Goal: Book appointment/travel/reservation

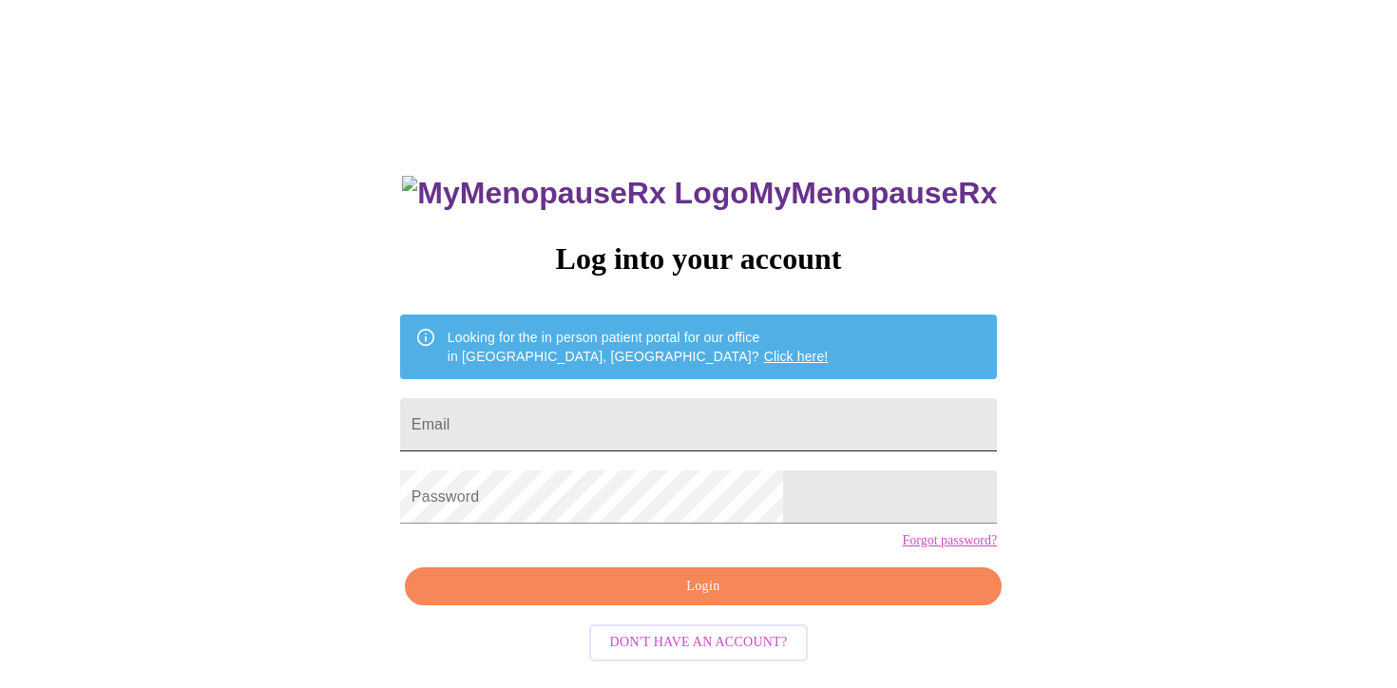
scroll to position [3, 0]
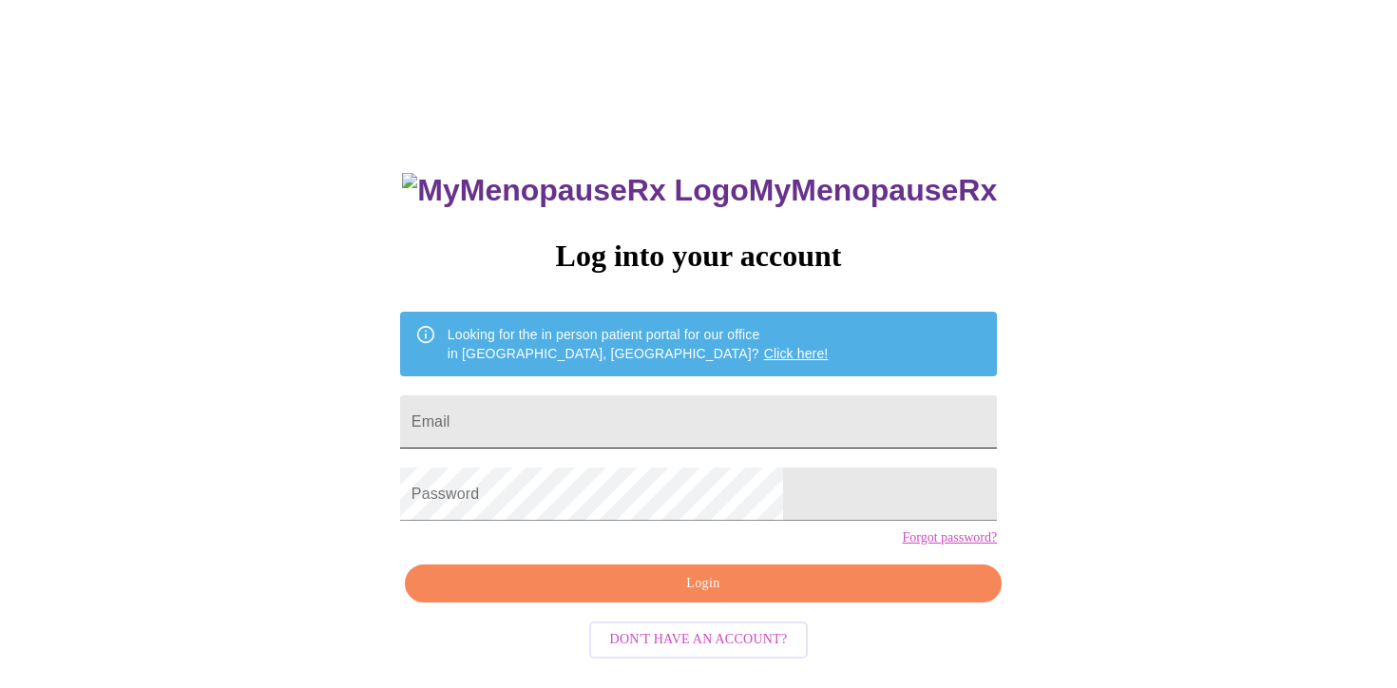
click at [595, 421] on input "Email" at bounding box center [698, 421] width 597 height 53
type input "[EMAIL_ADDRESS][DOMAIN_NAME]"
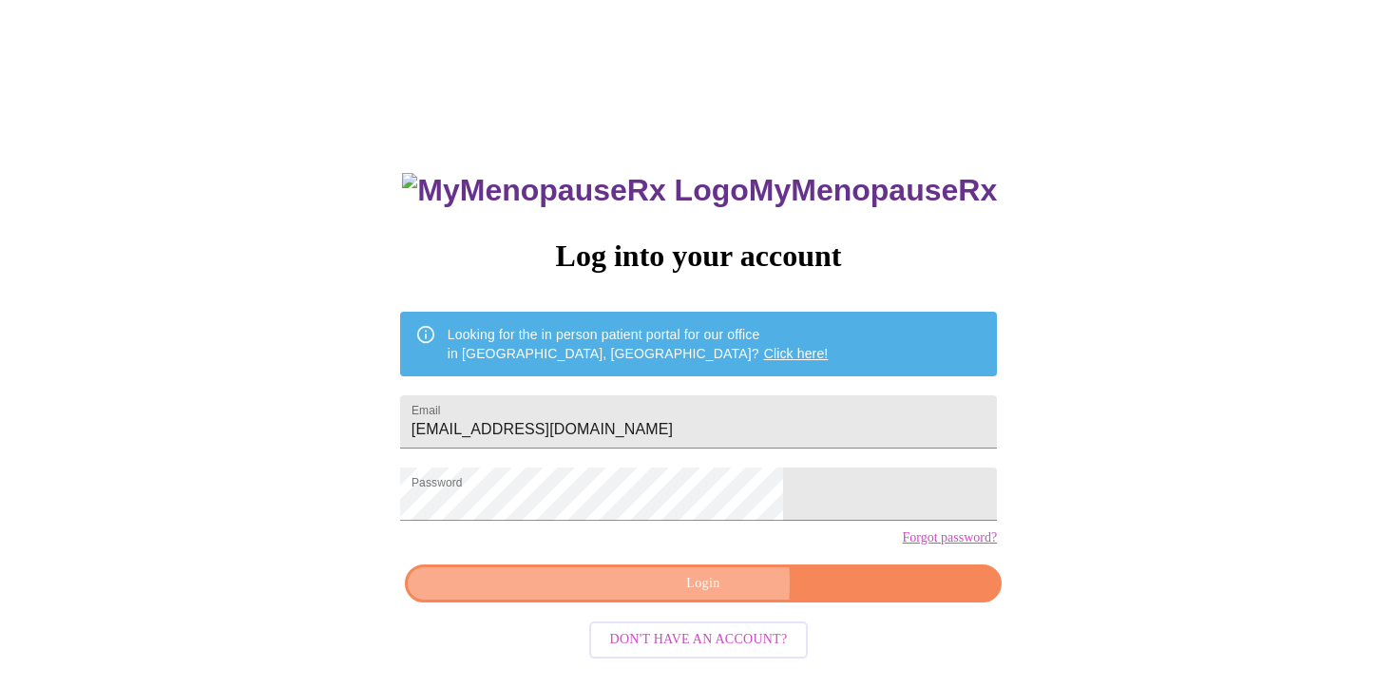
click at [650, 596] on span "Login" at bounding box center [703, 584] width 553 height 24
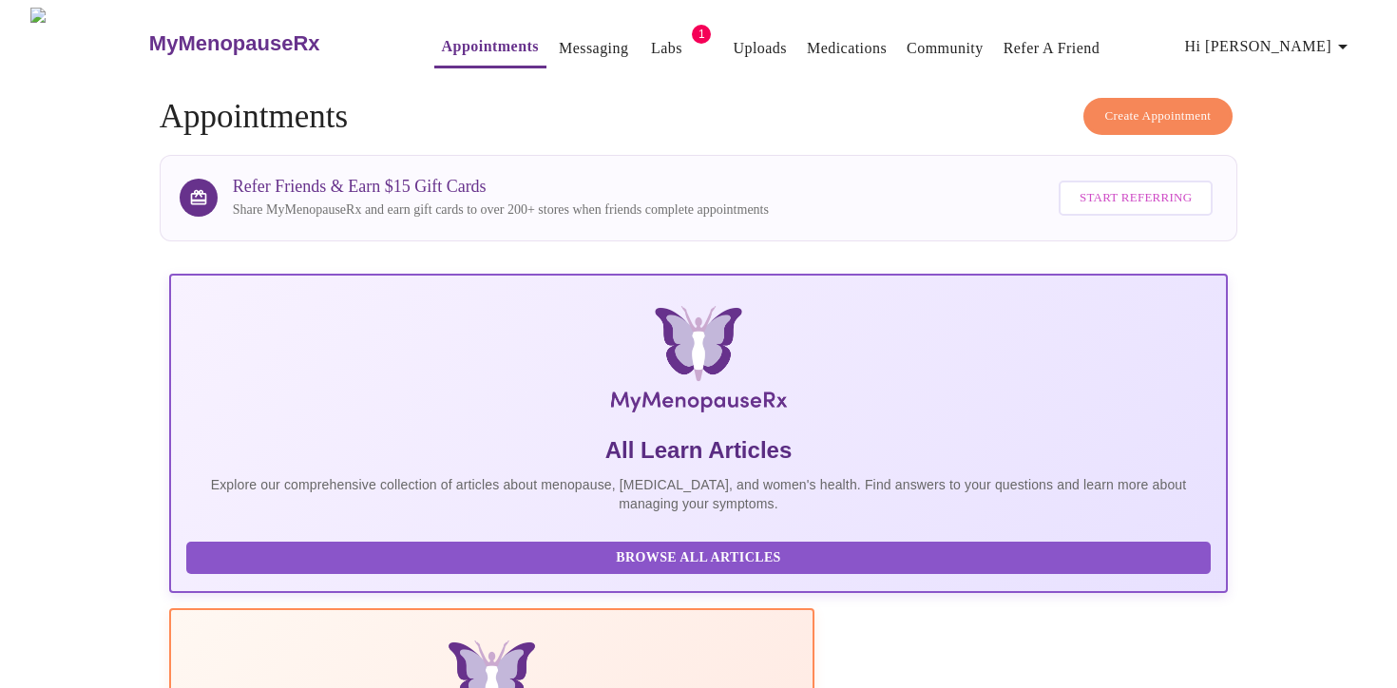
click at [651, 35] on link "Labs" at bounding box center [666, 48] width 31 height 27
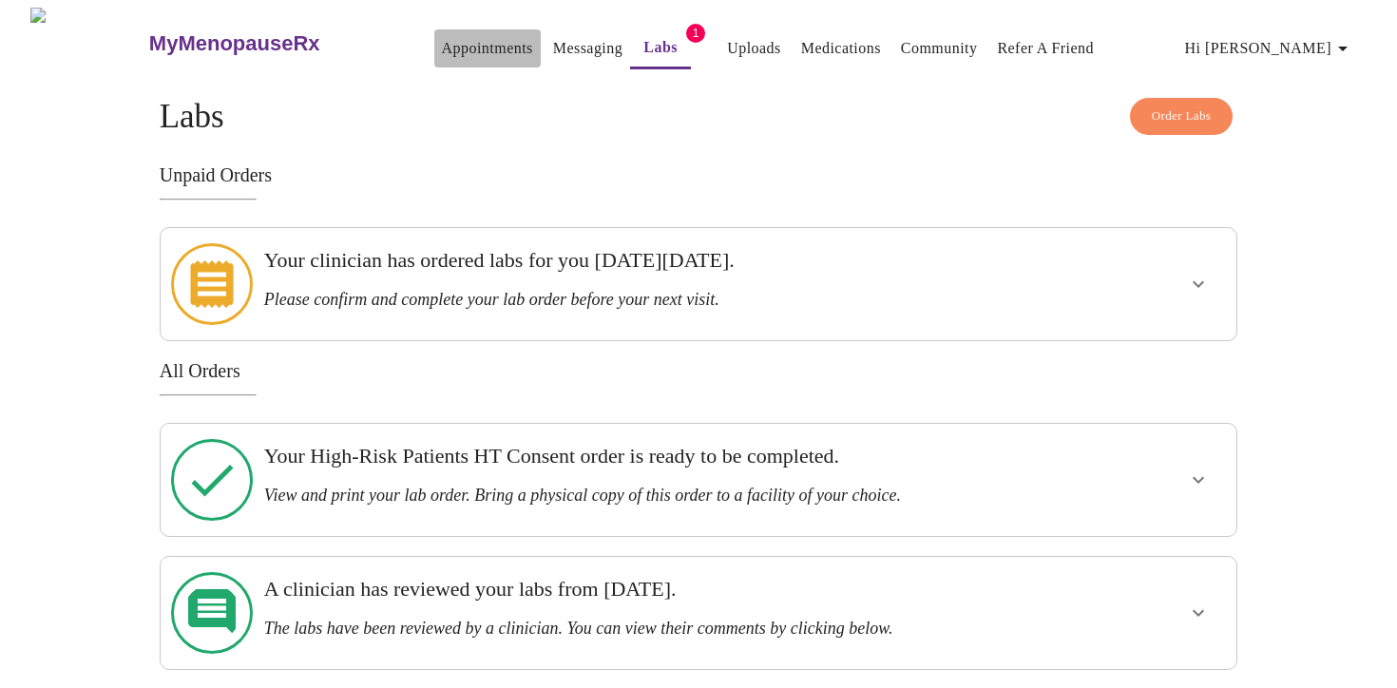
click at [442, 37] on link "Appointments" at bounding box center [487, 48] width 91 height 27
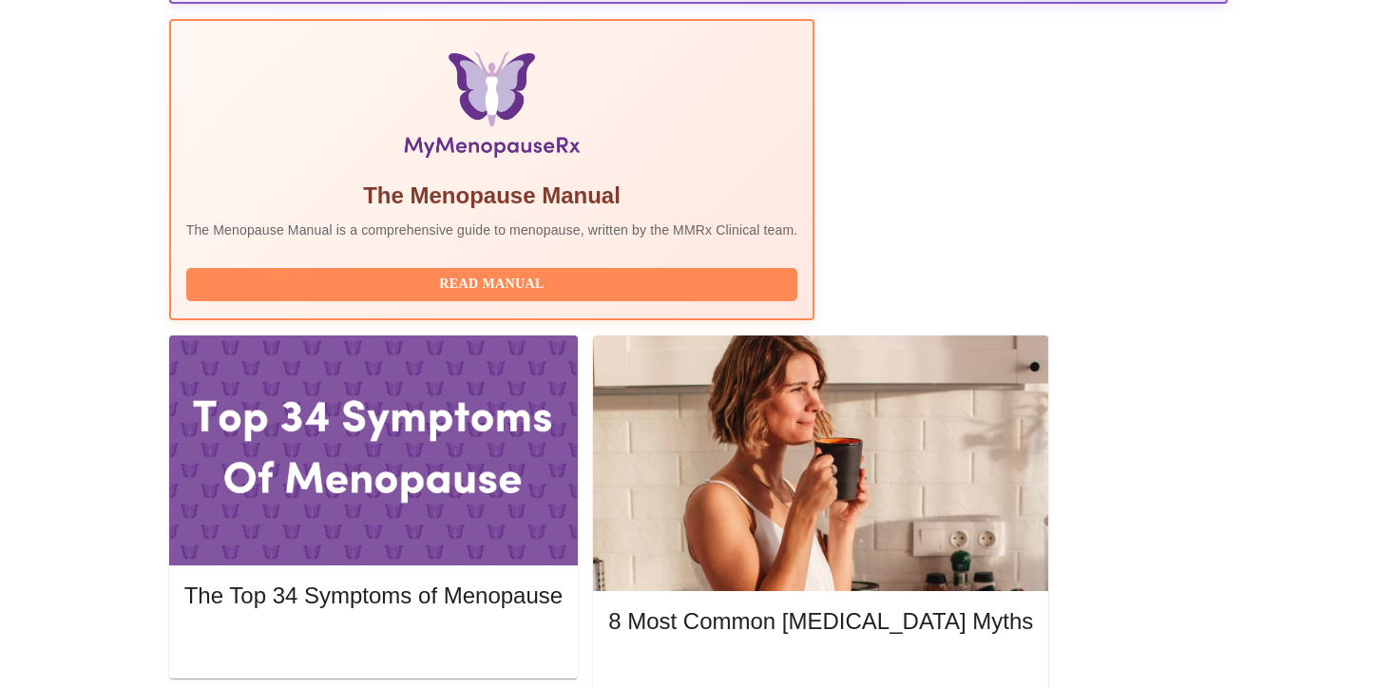
scroll to position [598, 0]
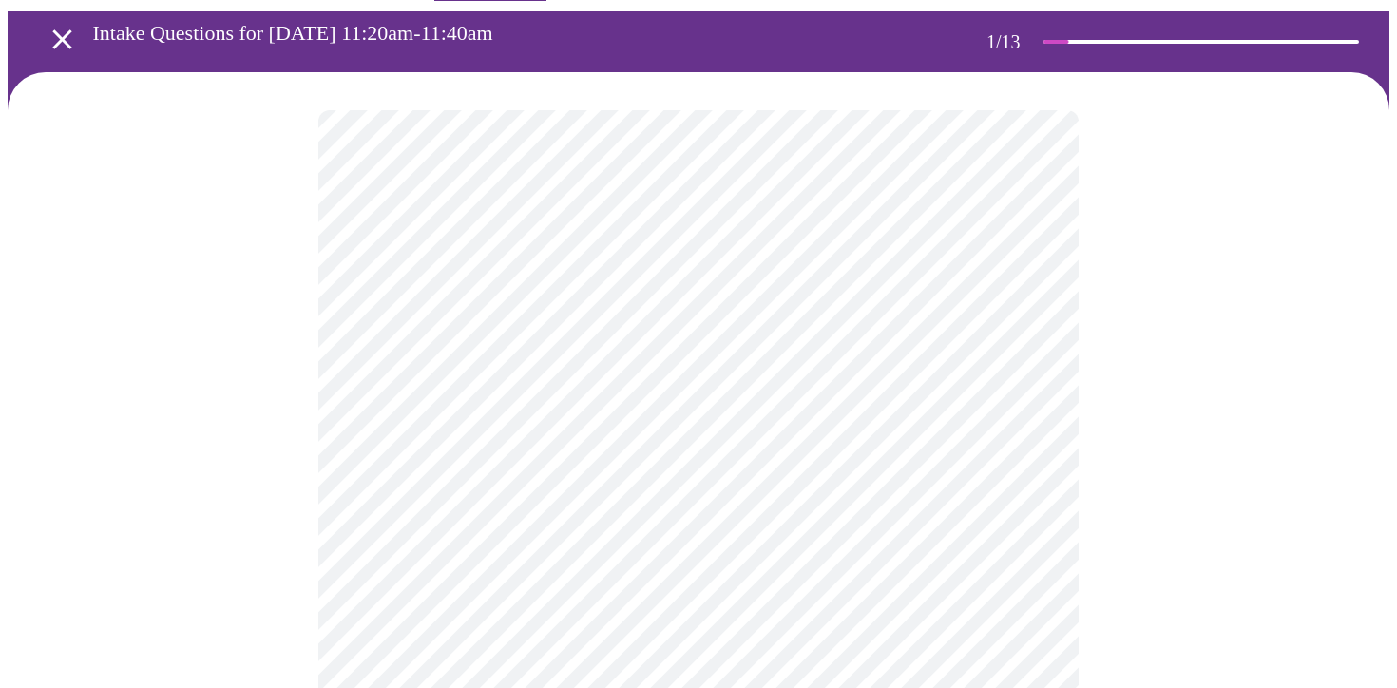
scroll to position [68, 0]
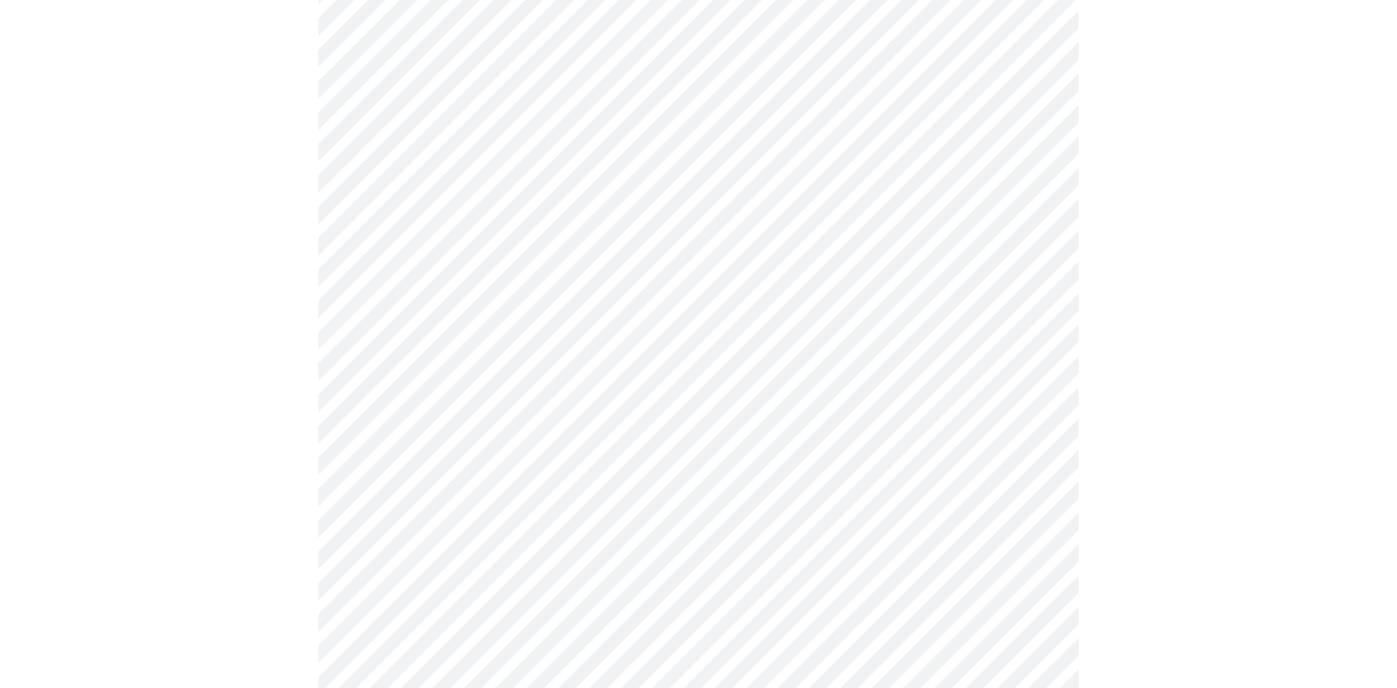
scroll to position [210, 0]
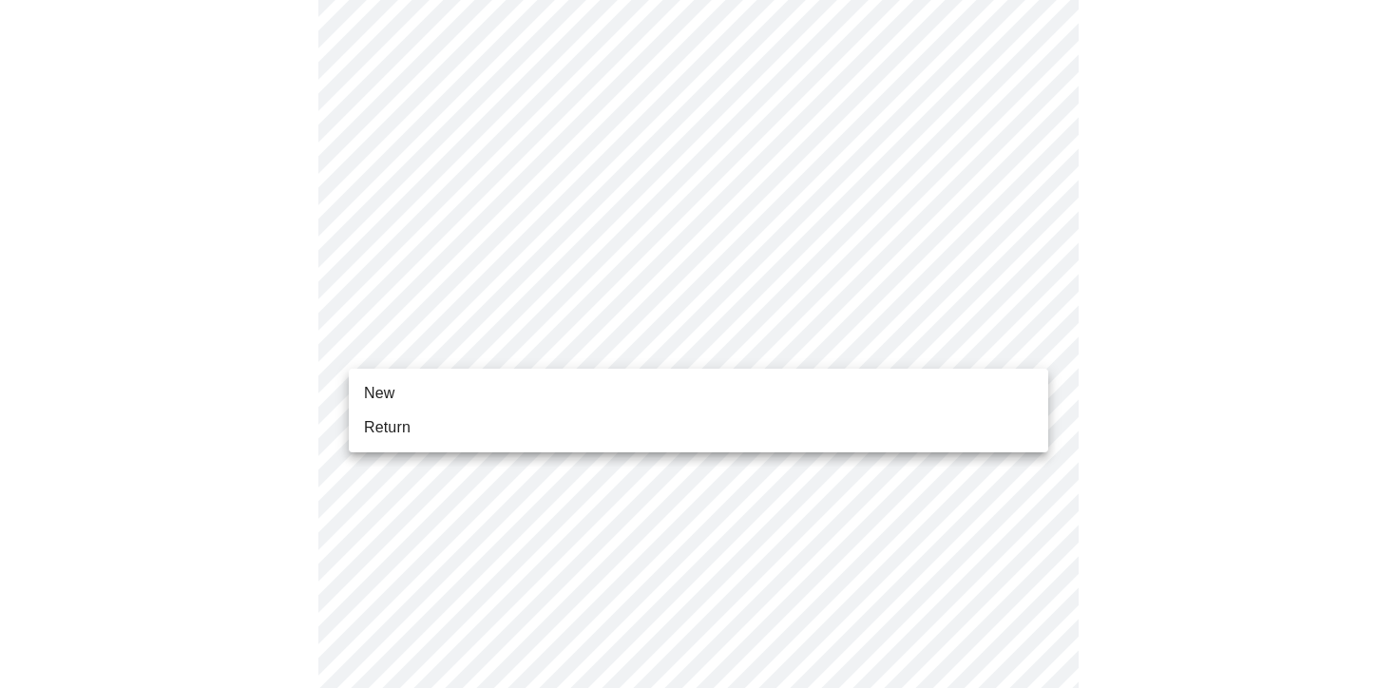
click at [684, 344] on body "MyMenopauseRx Appointments Messaging Labs 1 Uploads Medications Community Refer…" at bounding box center [699, 660] width 1382 height 1725
click at [619, 420] on li "Return" at bounding box center [698, 428] width 699 height 34
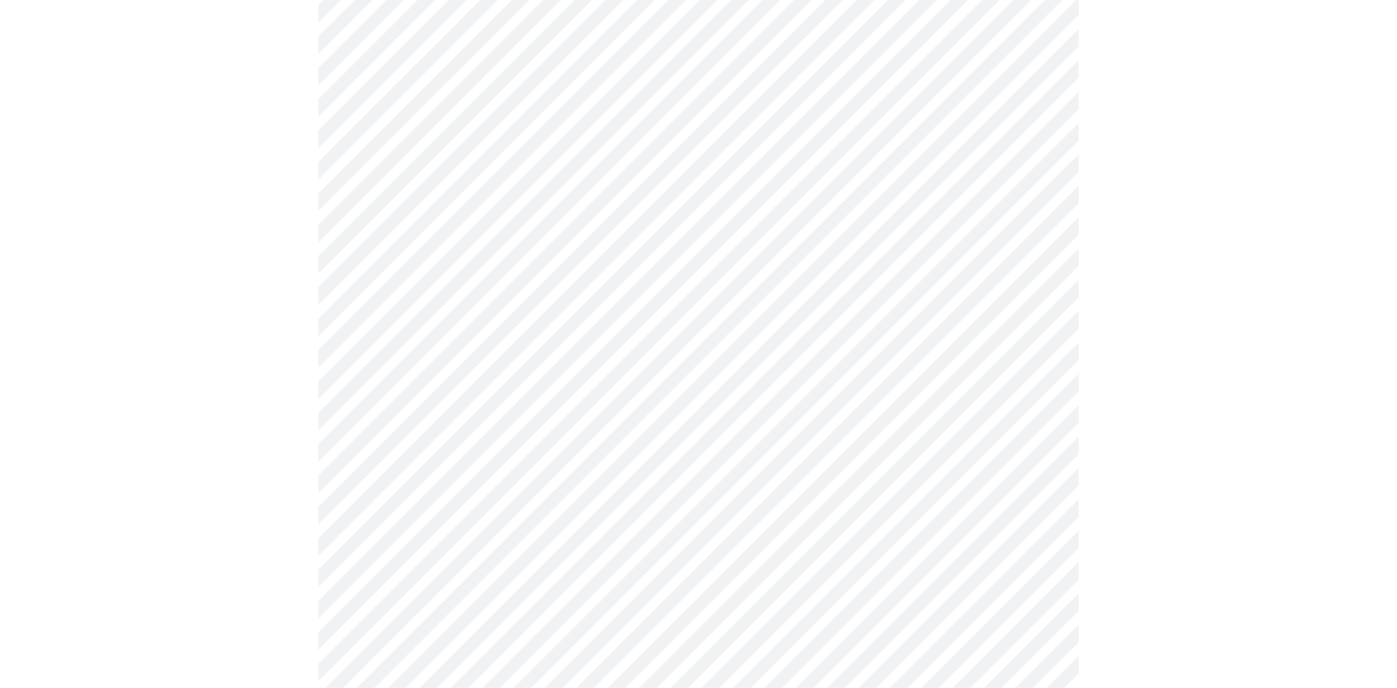
scroll to position [1010, 0]
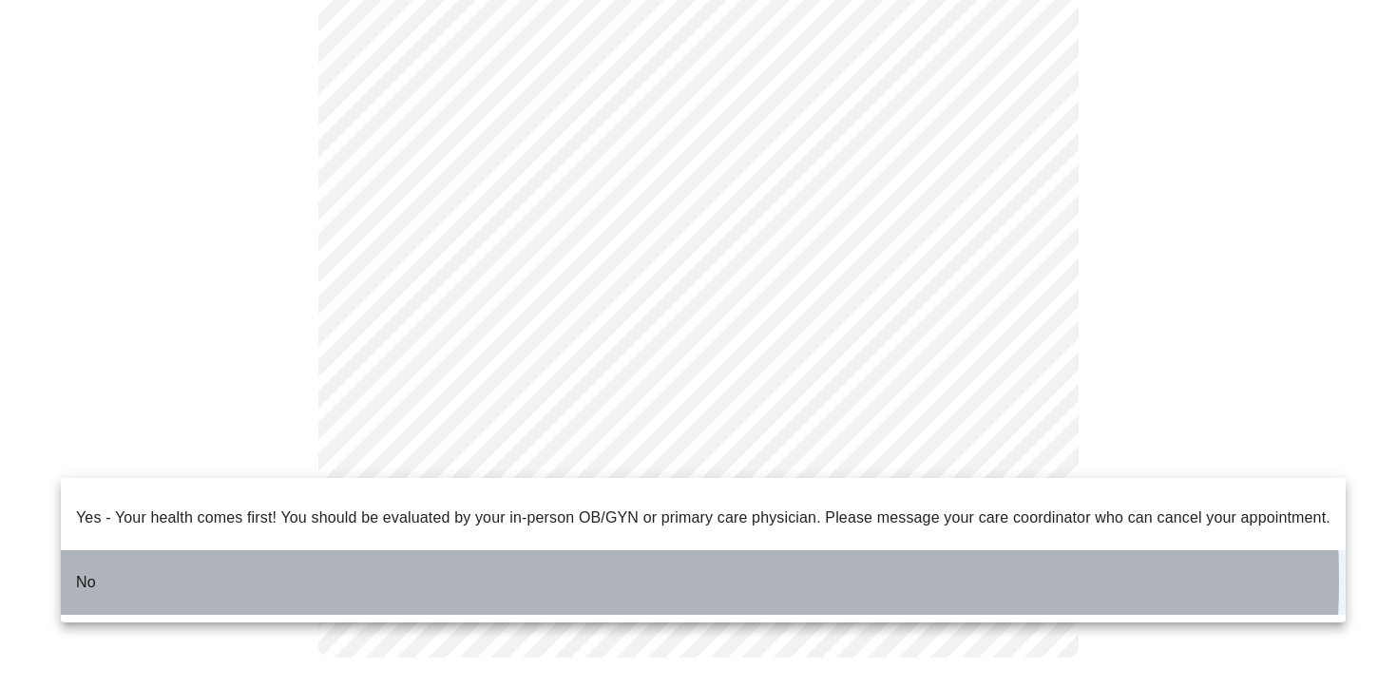
click at [548, 564] on li "No" at bounding box center [703, 582] width 1285 height 65
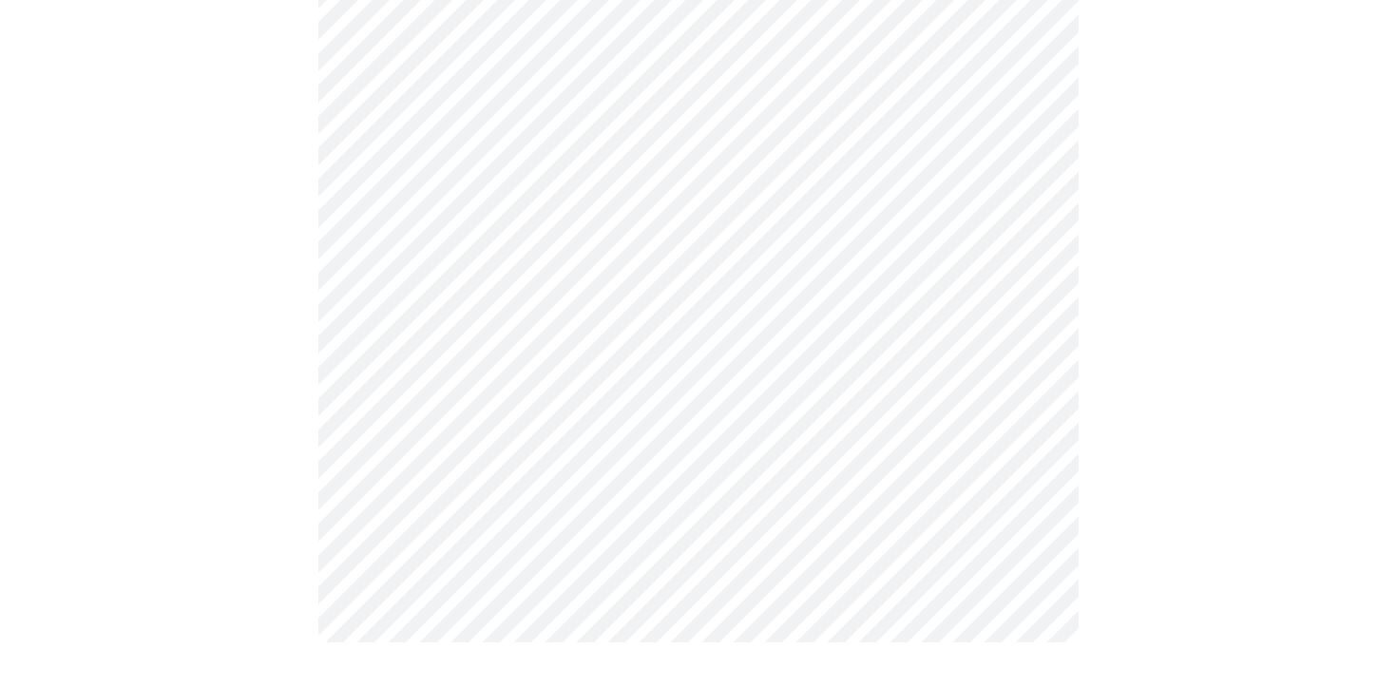
scroll to position [0, 0]
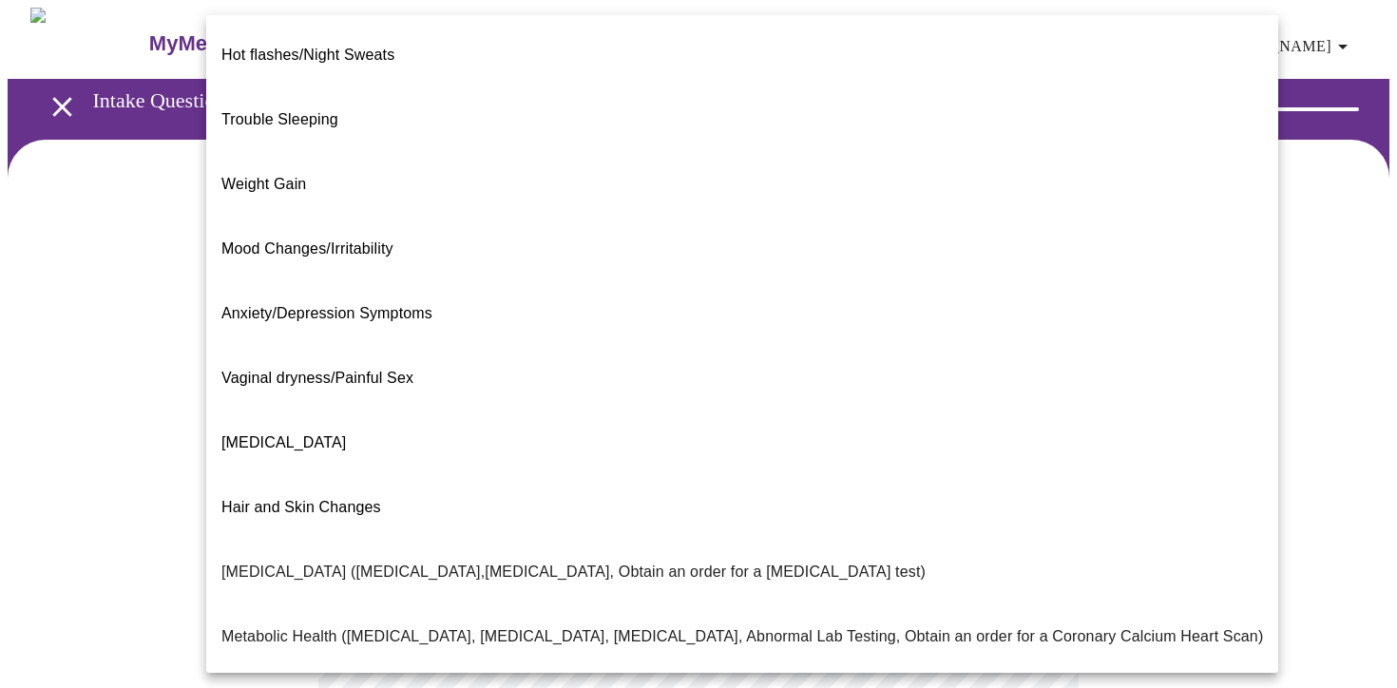
click at [693, 392] on body "MyMenopauseRx Appointments Messaging Labs 1 Uploads Medications Community Refer…" at bounding box center [699, 579] width 1382 height 1142
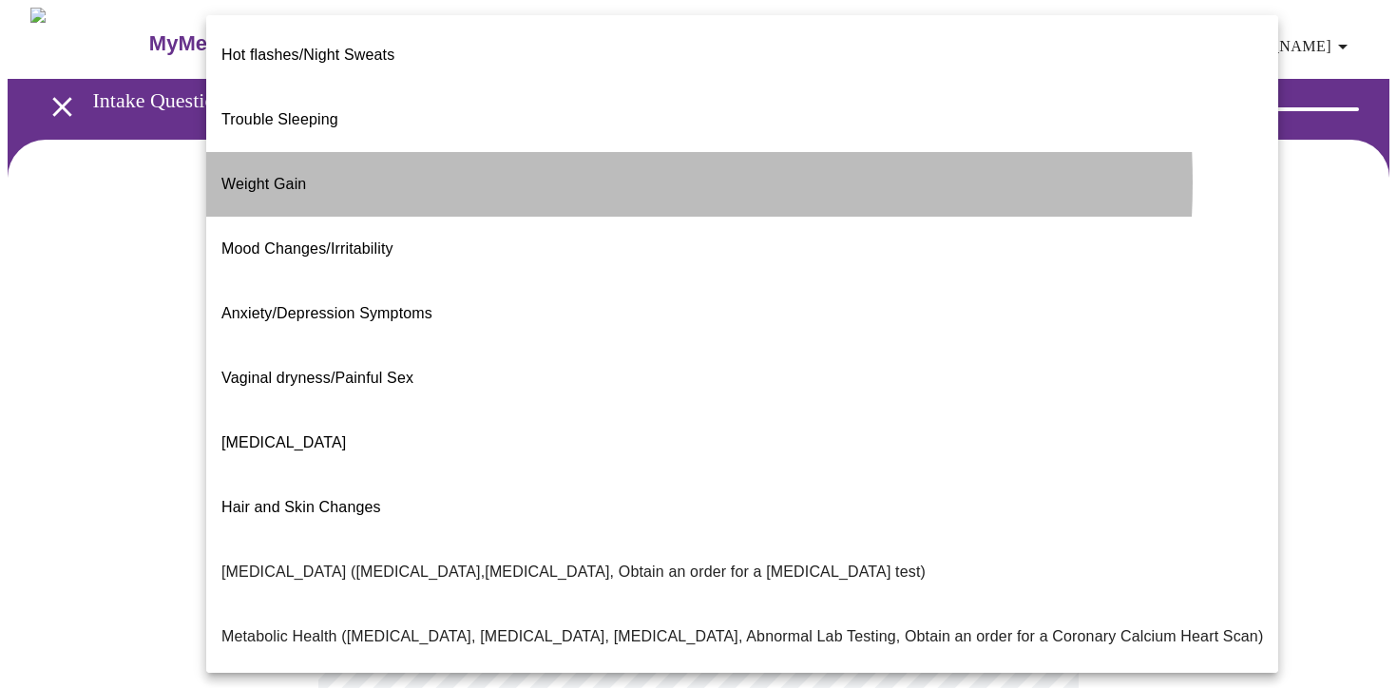
click at [527, 152] on li "Weight Gain" at bounding box center [742, 184] width 1072 height 65
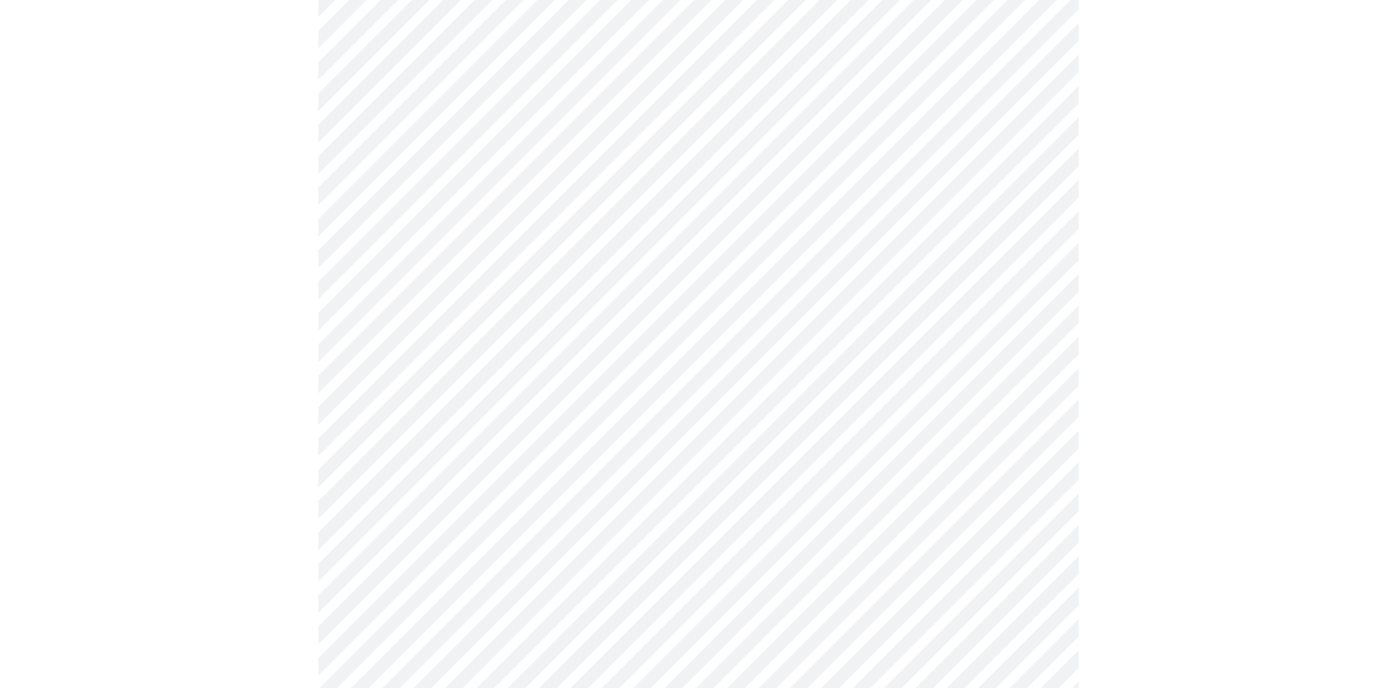
scroll to position [314, 0]
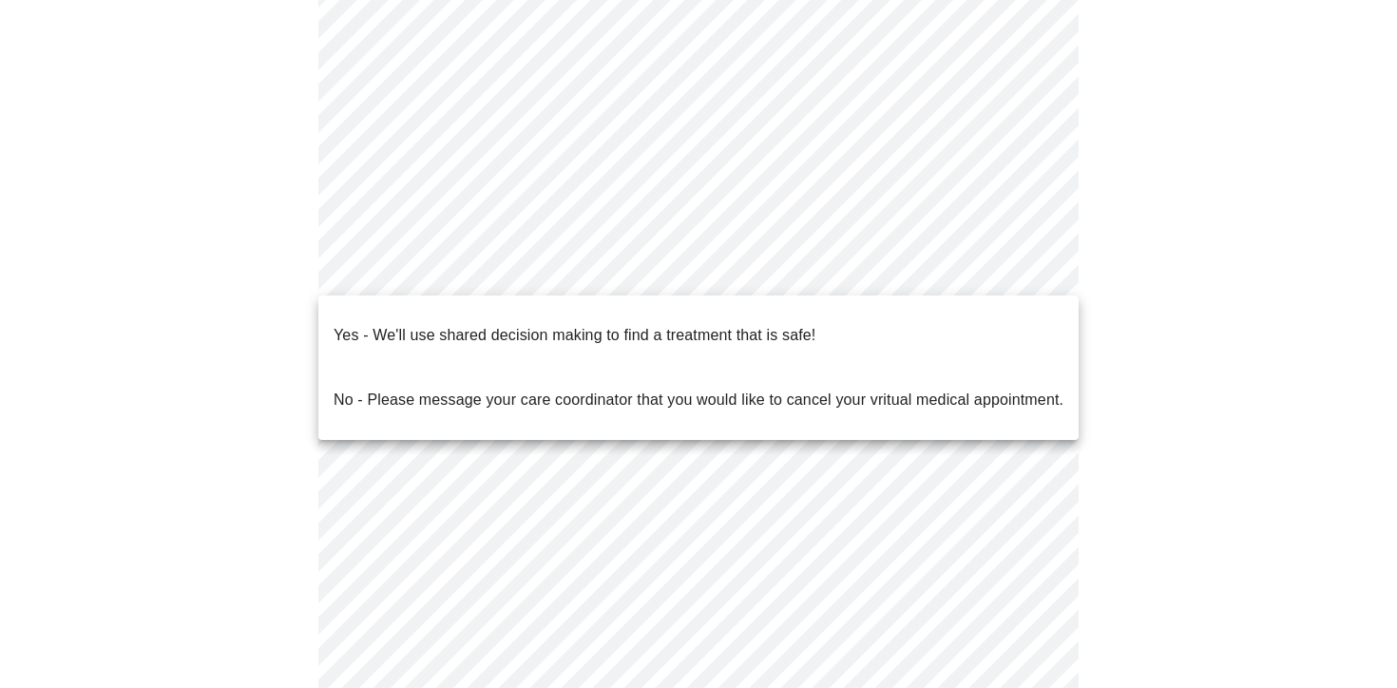
click at [632, 265] on body "MyMenopauseRx Appointments Messaging Labs 1 Uploads Medications Community Refer…" at bounding box center [699, 259] width 1382 height 1131
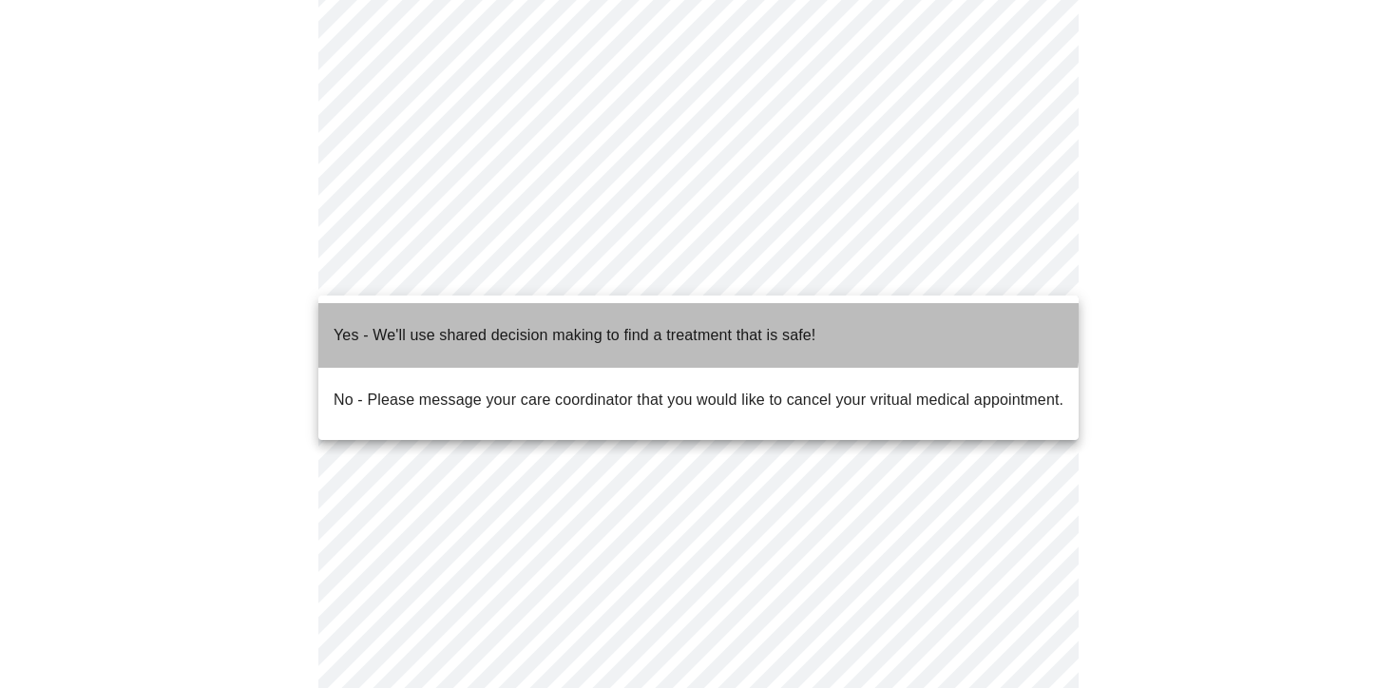
click at [602, 324] on p "Yes - We'll use shared decision making to find a treatment that is safe!" at bounding box center [575, 335] width 482 height 23
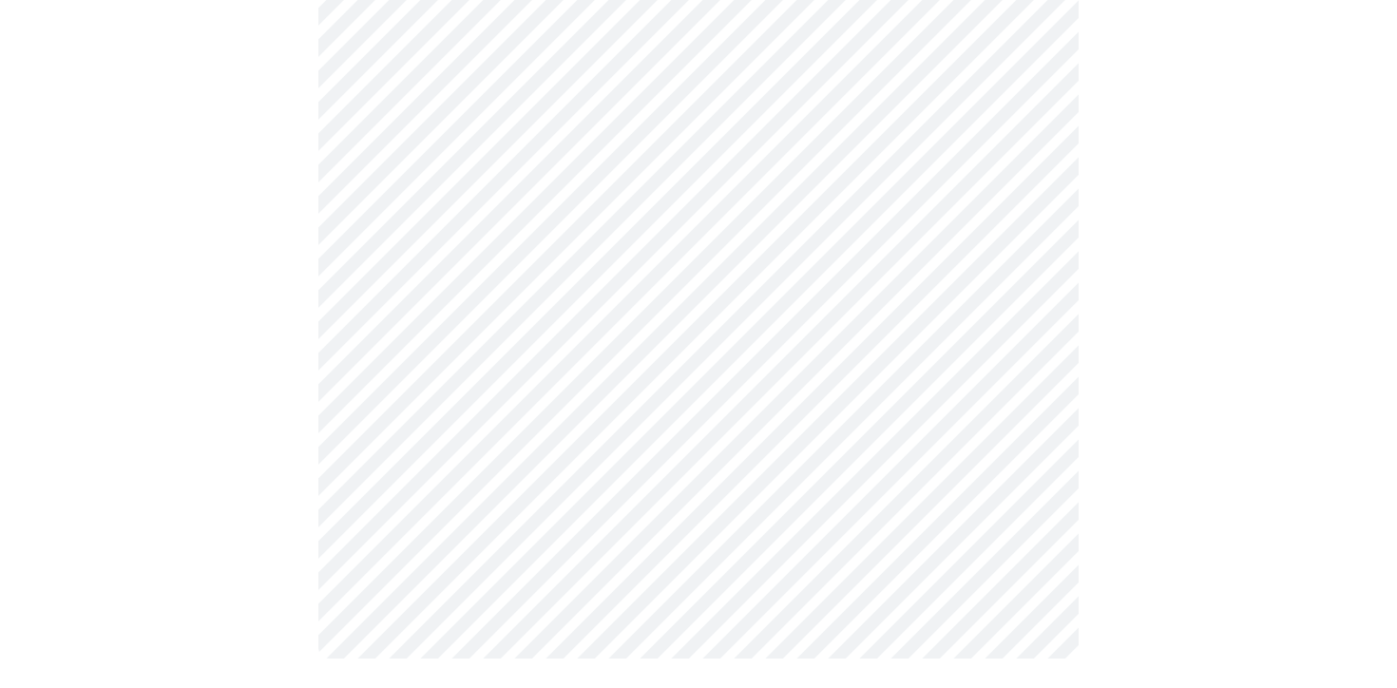
scroll to position [0, 0]
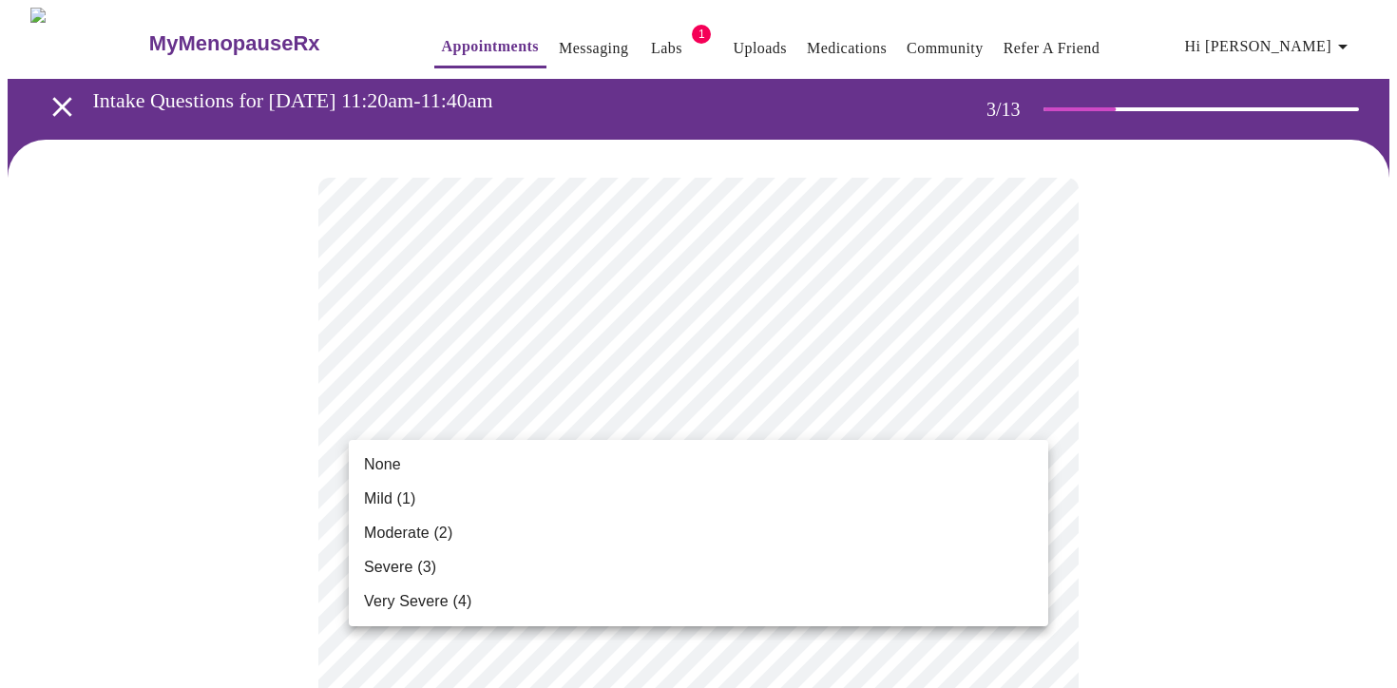
click at [648, 536] on li "Moderate (2)" at bounding box center [698, 533] width 699 height 34
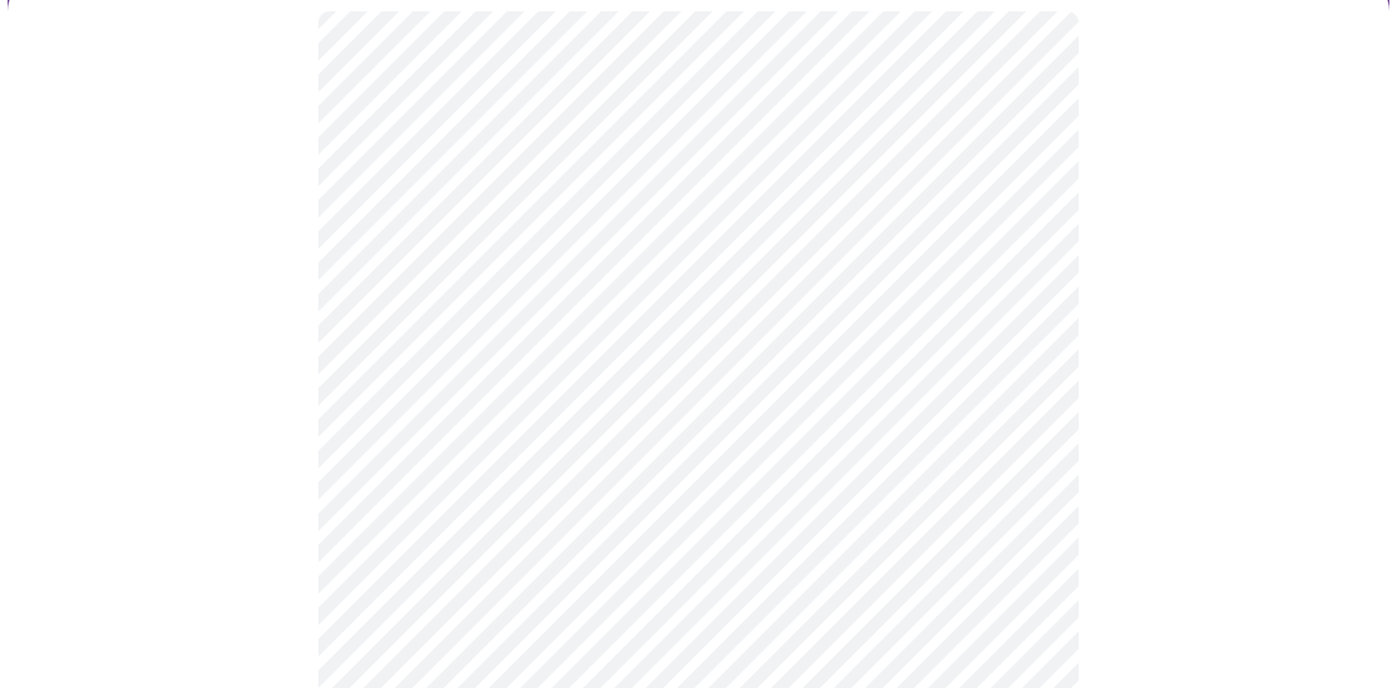
scroll to position [168, 0]
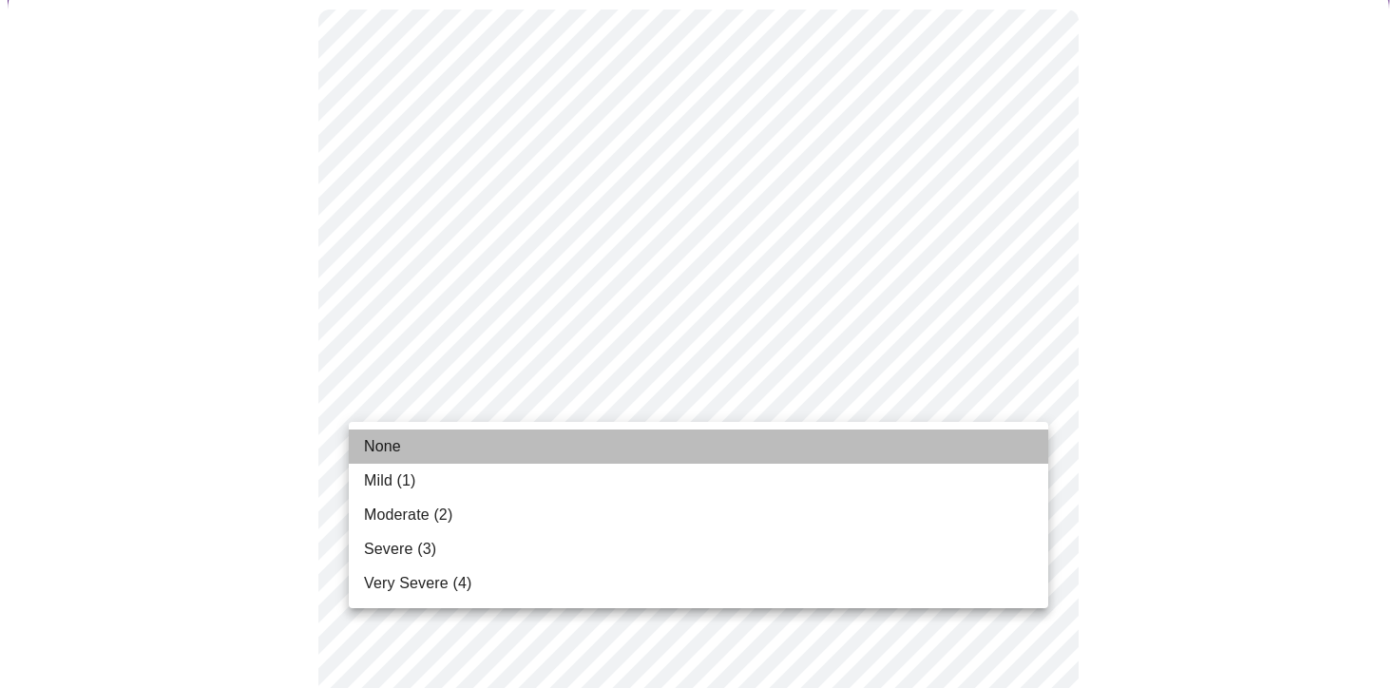
click at [660, 446] on li "None" at bounding box center [698, 447] width 699 height 34
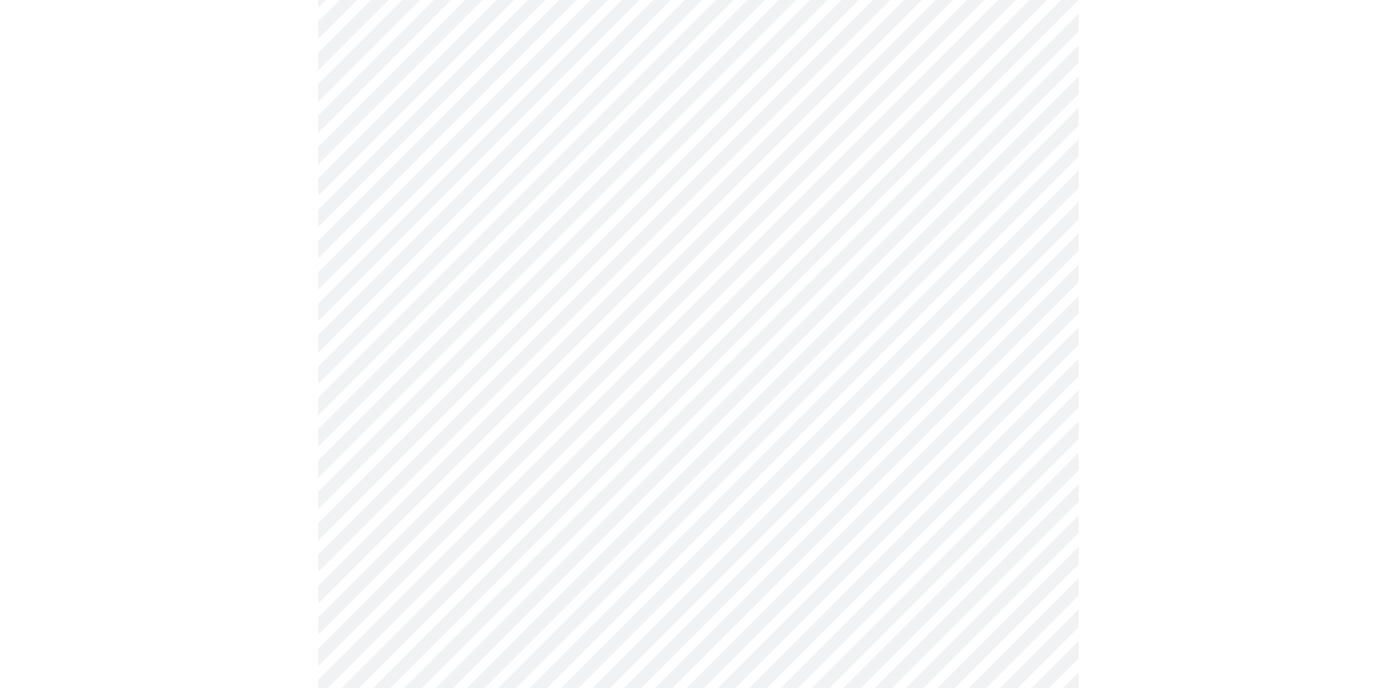
scroll to position [286, 0]
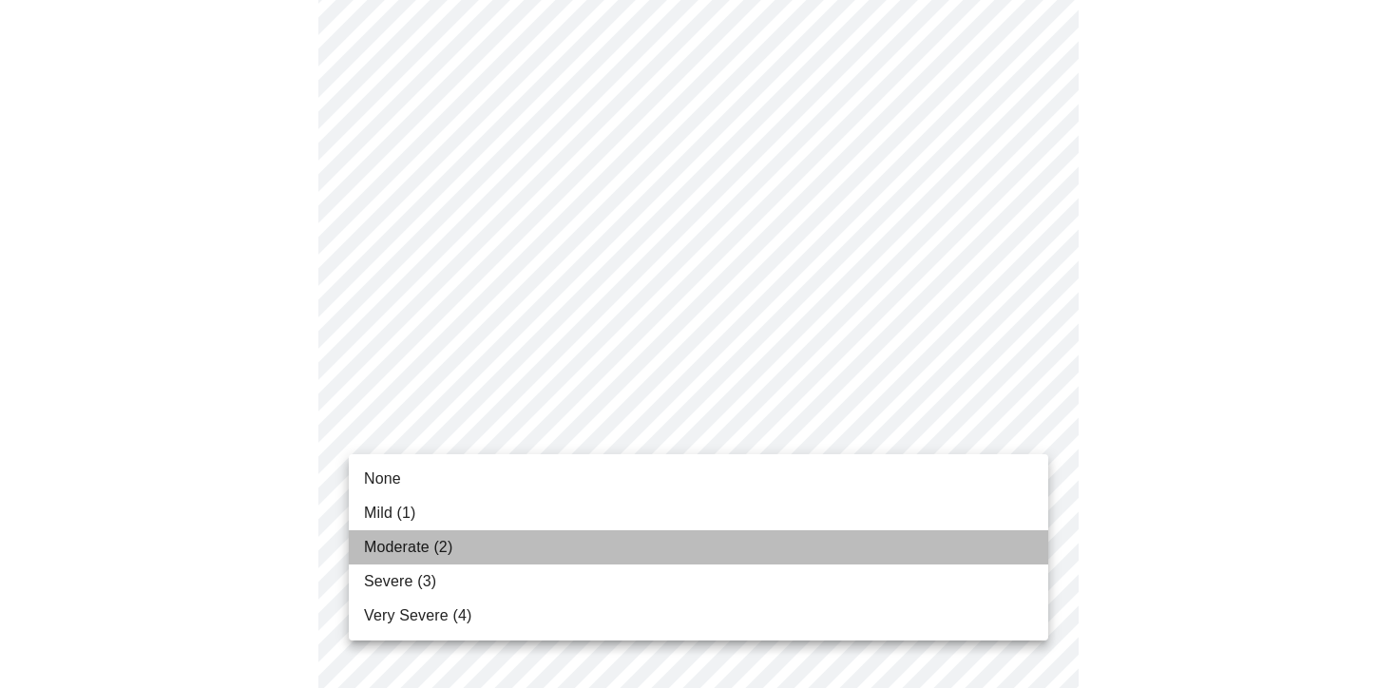
click at [607, 555] on li "Moderate (2)" at bounding box center [698, 547] width 699 height 34
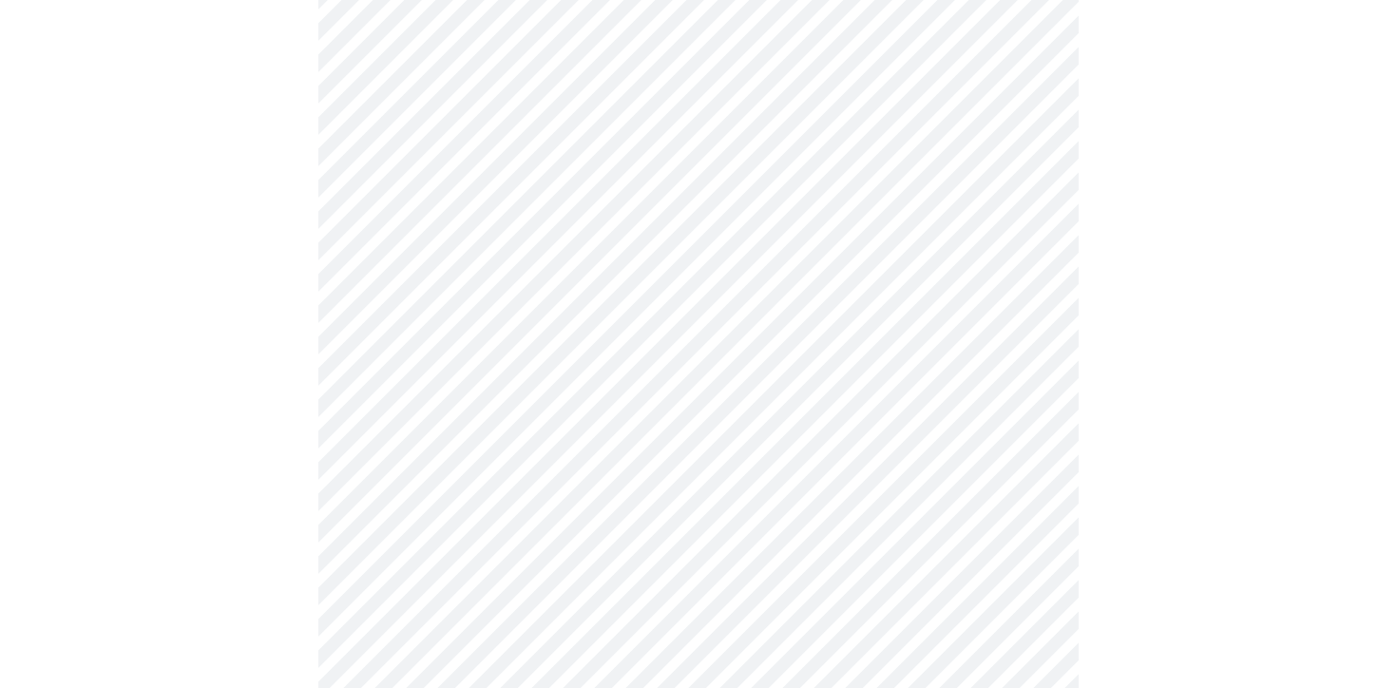
scroll to position [623, 0]
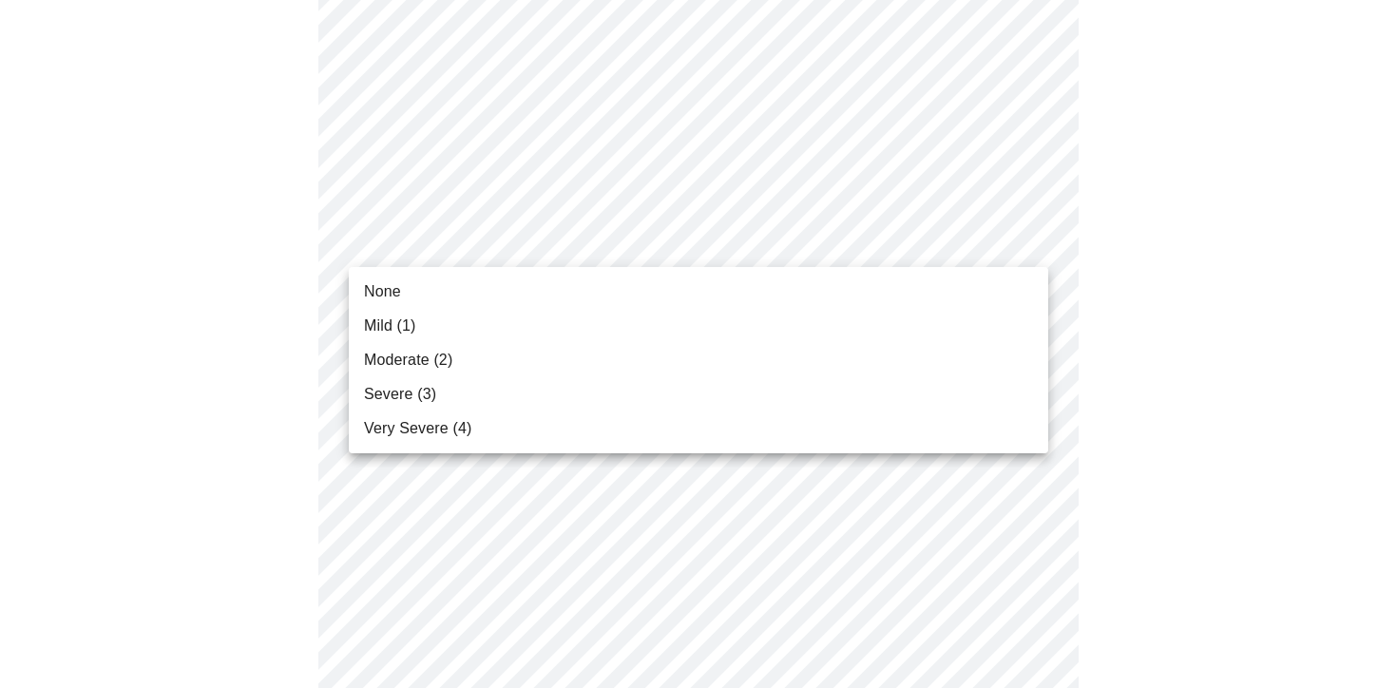
click at [692, 241] on body "MyMenopauseRx Appointments Messaging Labs 1 Uploads Medications Community Refer…" at bounding box center [699, 608] width 1382 height 2448
click at [643, 322] on li "Mild (1)" at bounding box center [698, 326] width 699 height 34
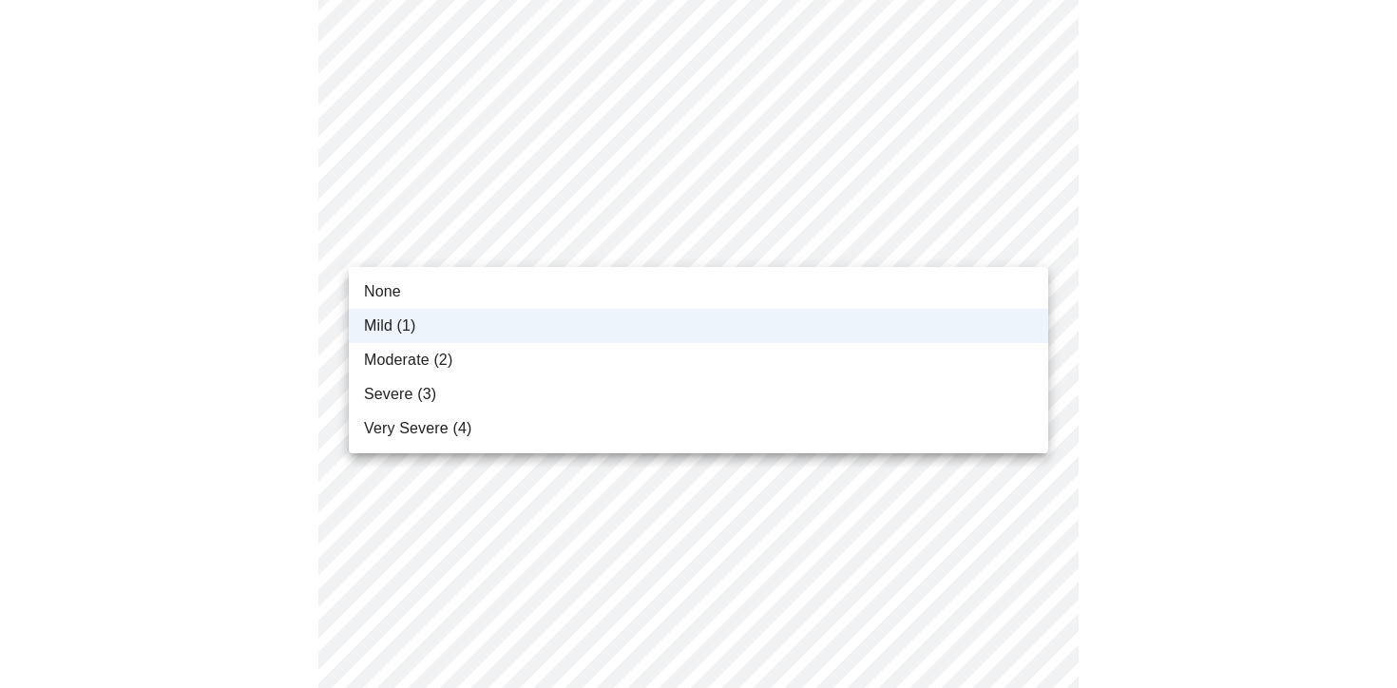
click at [639, 244] on body "MyMenopauseRx Appointments Messaging Labs 1 Uploads Medications Community Refer…" at bounding box center [699, 594] width 1382 height 2421
click at [610, 291] on li "None" at bounding box center [698, 292] width 699 height 34
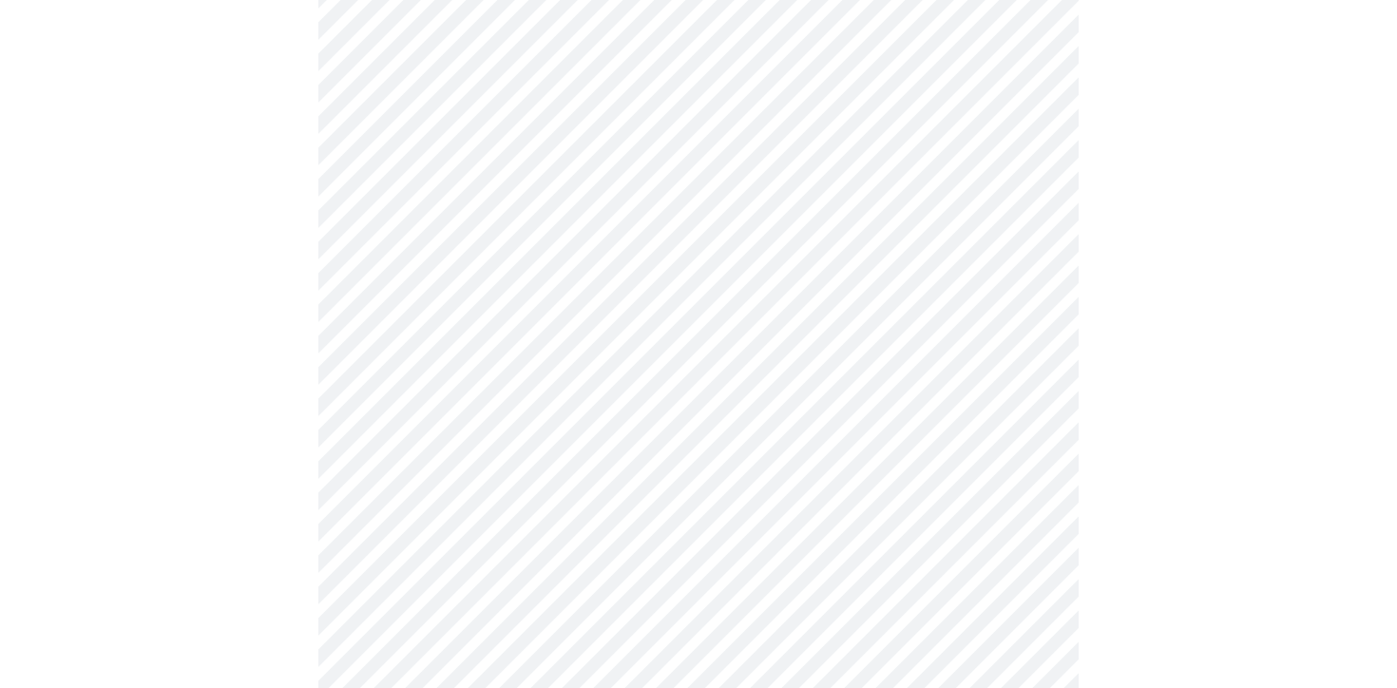
scroll to position [698, 0]
click at [627, 292] on body "MyMenopauseRx Appointments Messaging Labs 1 Uploads Medications Community Refer…" at bounding box center [699, 519] width 1382 height 2421
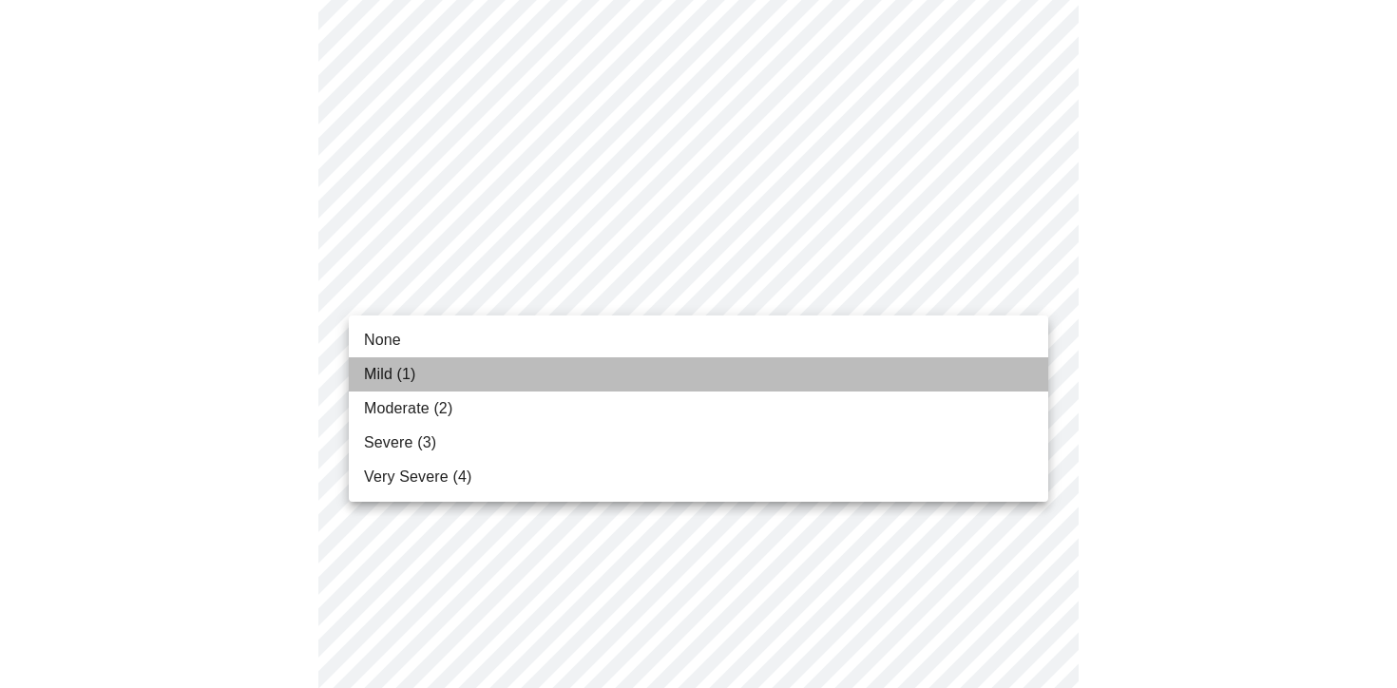
click at [601, 358] on li "Mild (1)" at bounding box center [698, 374] width 699 height 34
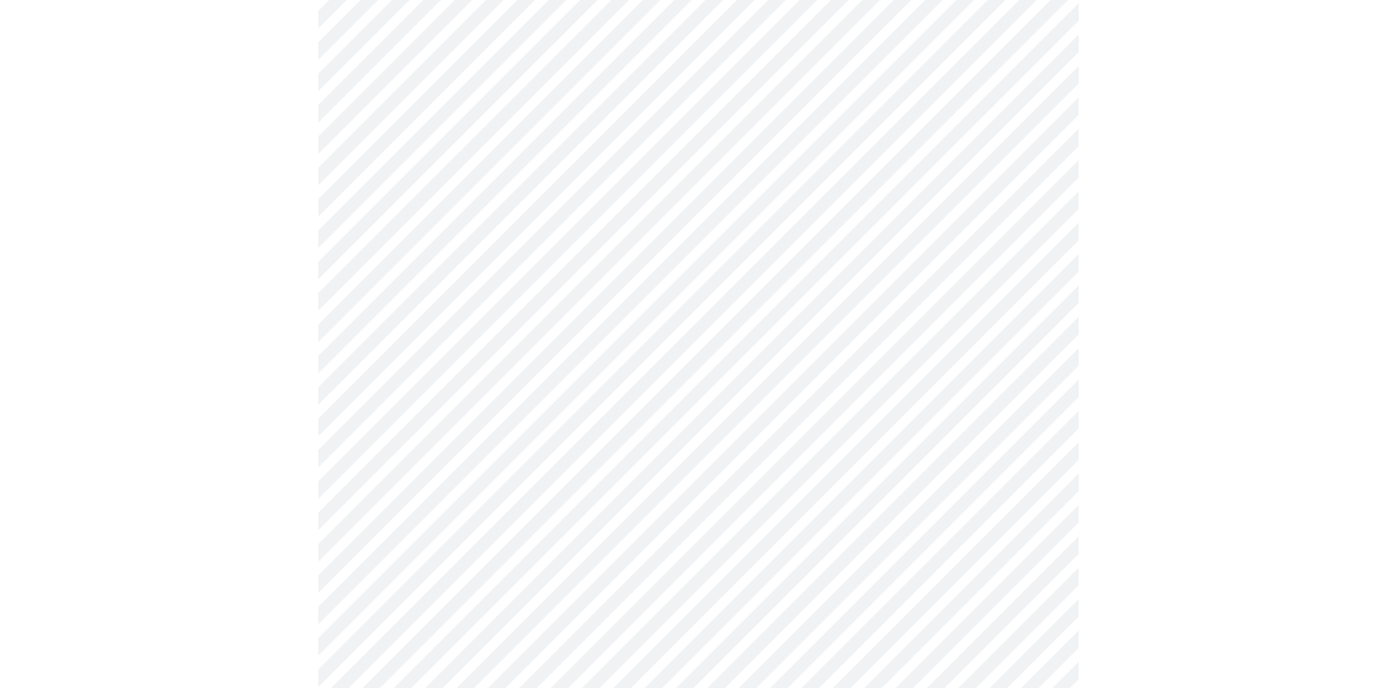
scroll to position [735, 0]
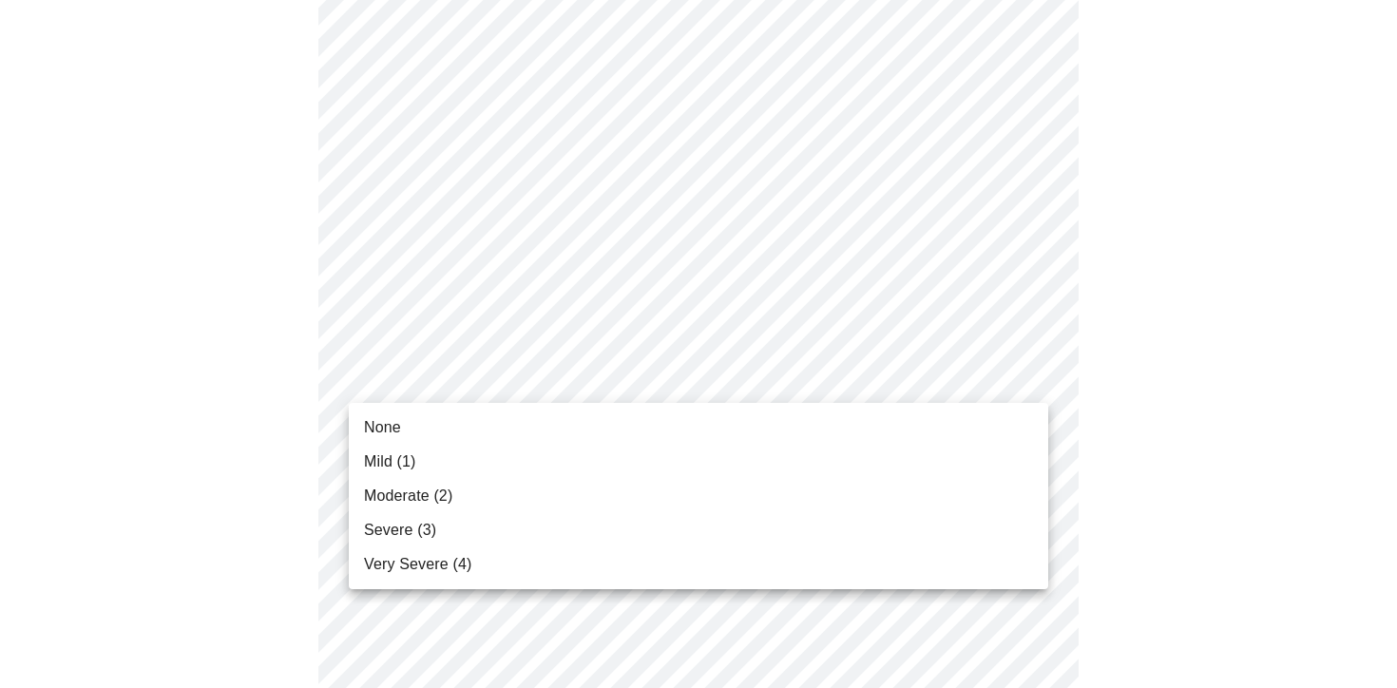
click at [654, 371] on body "MyMenopauseRx Appointments Messaging Labs 1 Uploads Medications Community Refer…" at bounding box center [699, 470] width 1382 height 2395
click at [628, 415] on li "None" at bounding box center [698, 428] width 699 height 34
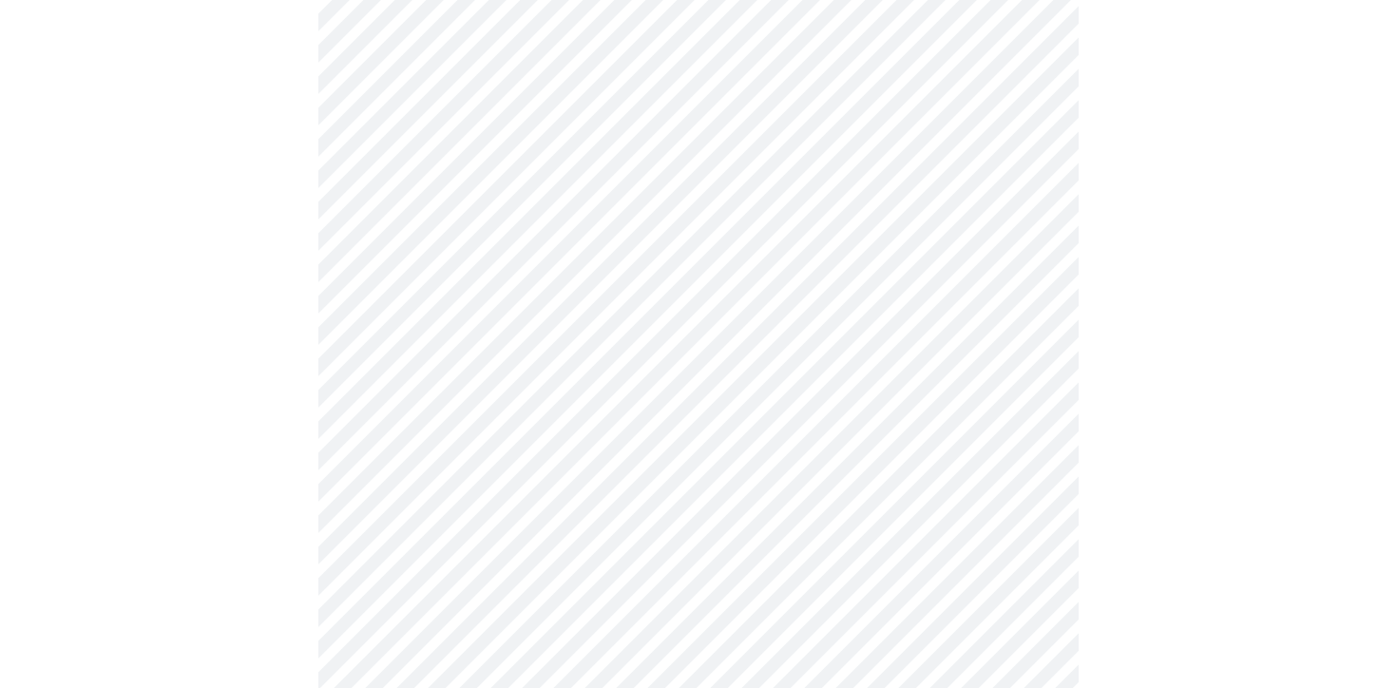
scroll to position [919, 0]
click at [671, 349] on body "MyMenopauseRx Appointments Messaging Labs 1 Uploads Medications Community Refer…" at bounding box center [699, 273] width 1382 height 2368
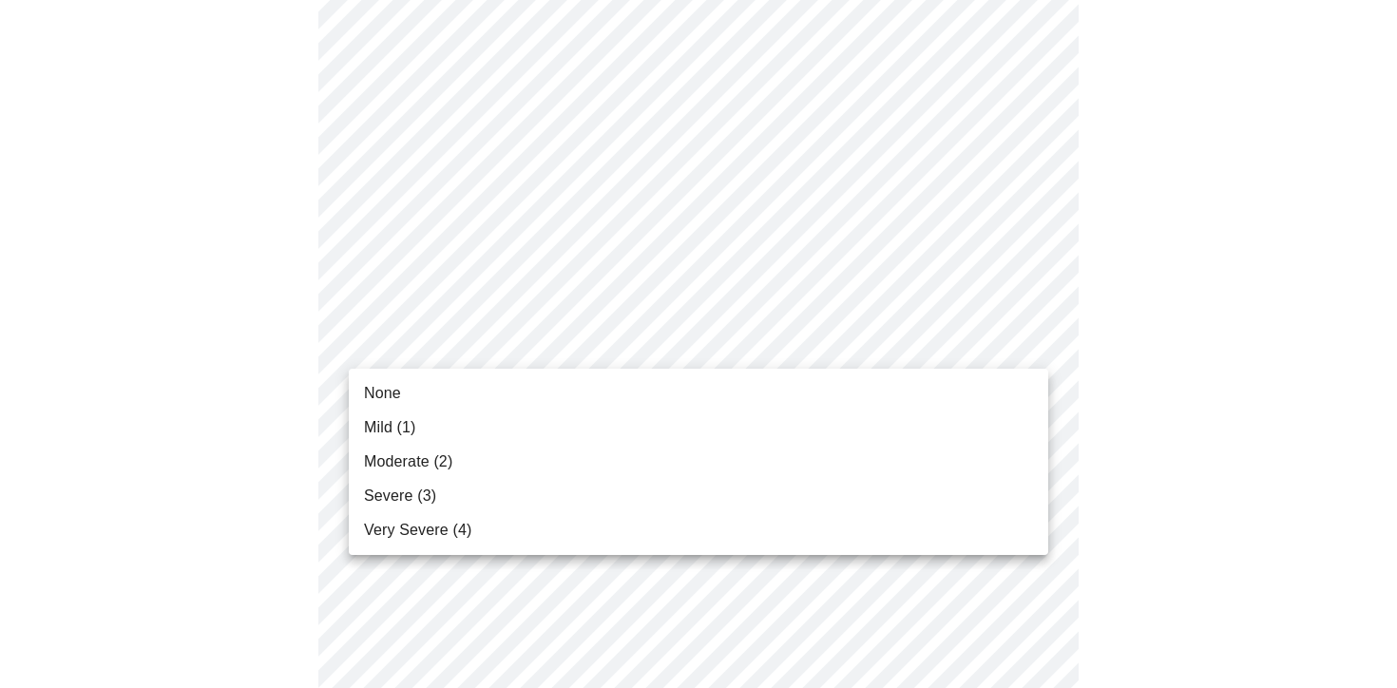
click at [651, 413] on li "Mild (1)" at bounding box center [698, 428] width 699 height 34
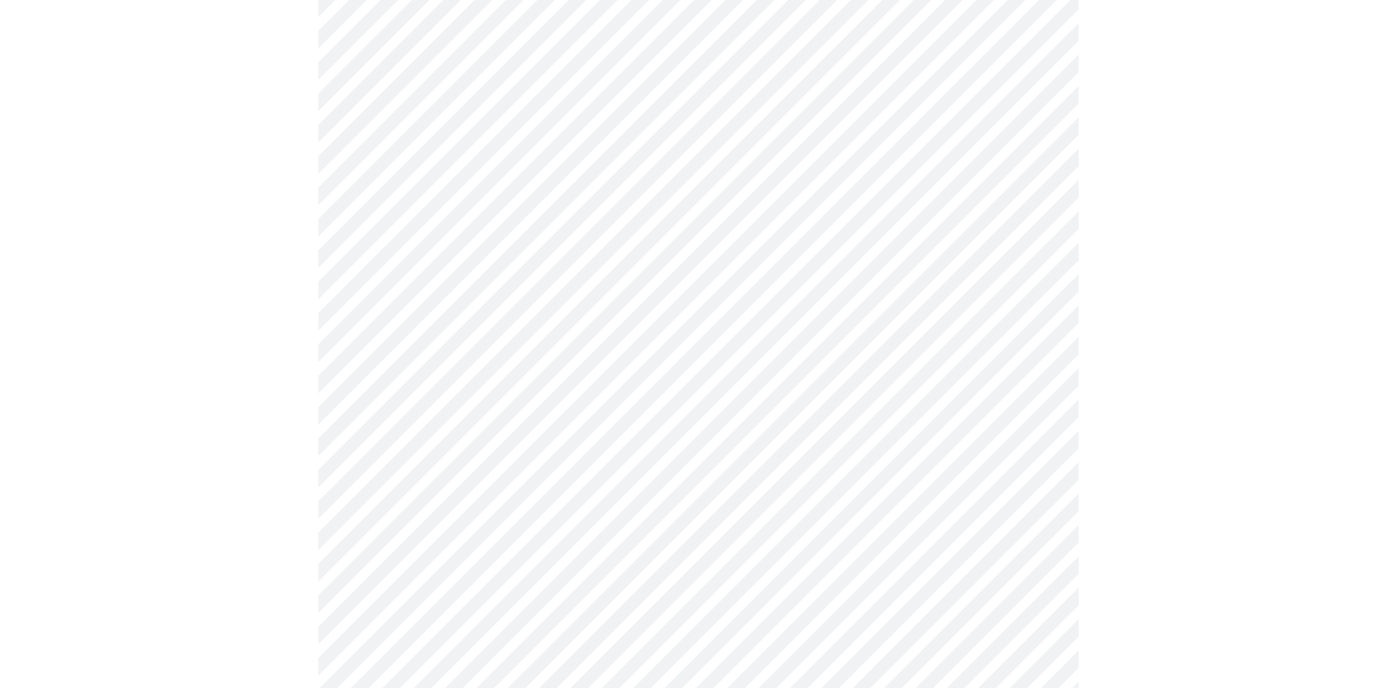
scroll to position [1092, 0]
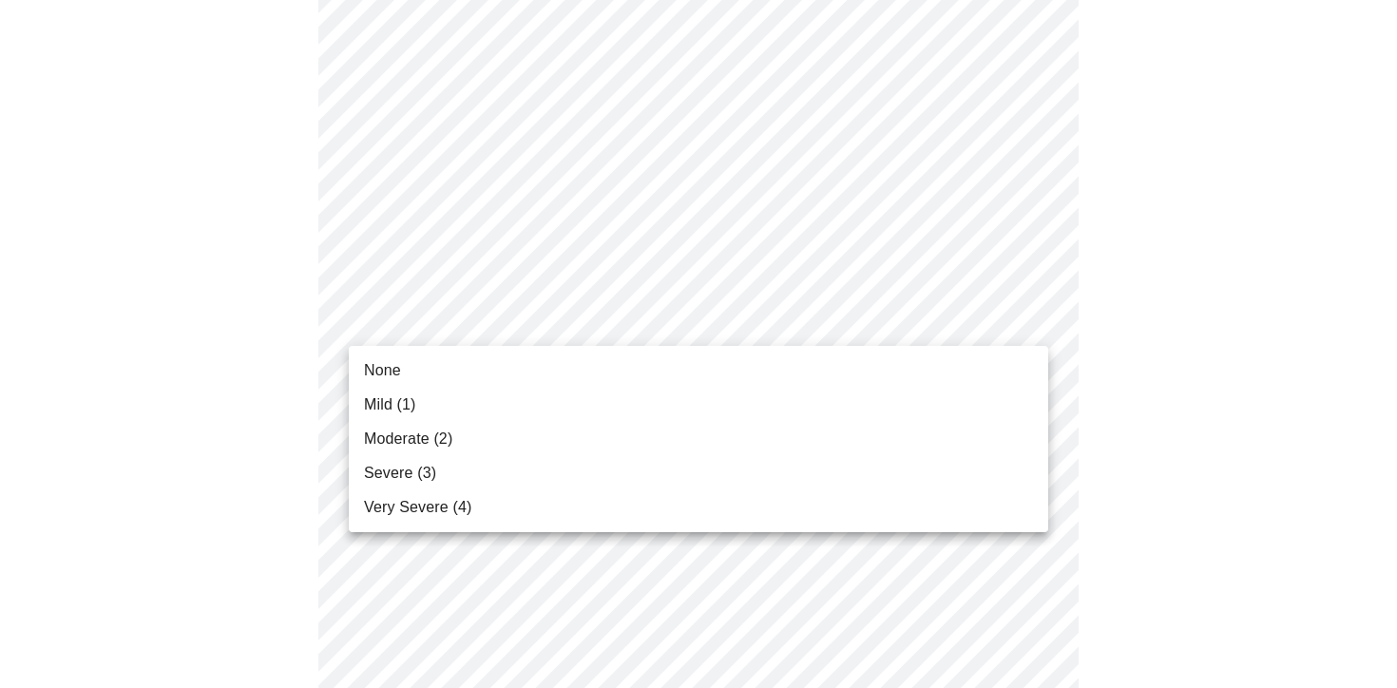
click at [658, 316] on body "MyMenopauseRx Appointments Messaging Labs 1 Uploads Medications Community Refer…" at bounding box center [699, 87] width 1382 height 2342
click at [624, 395] on li "Mild (1)" at bounding box center [698, 405] width 699 height 34
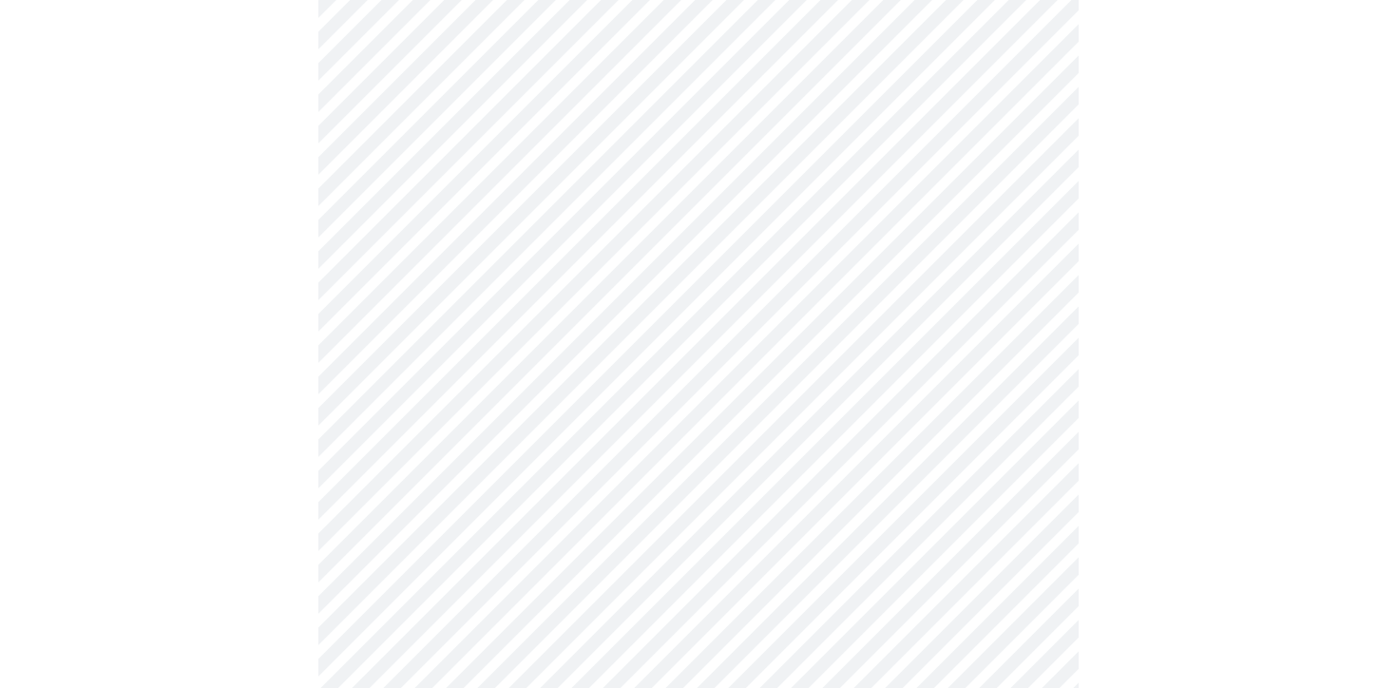
scroll to position [1214, 0]
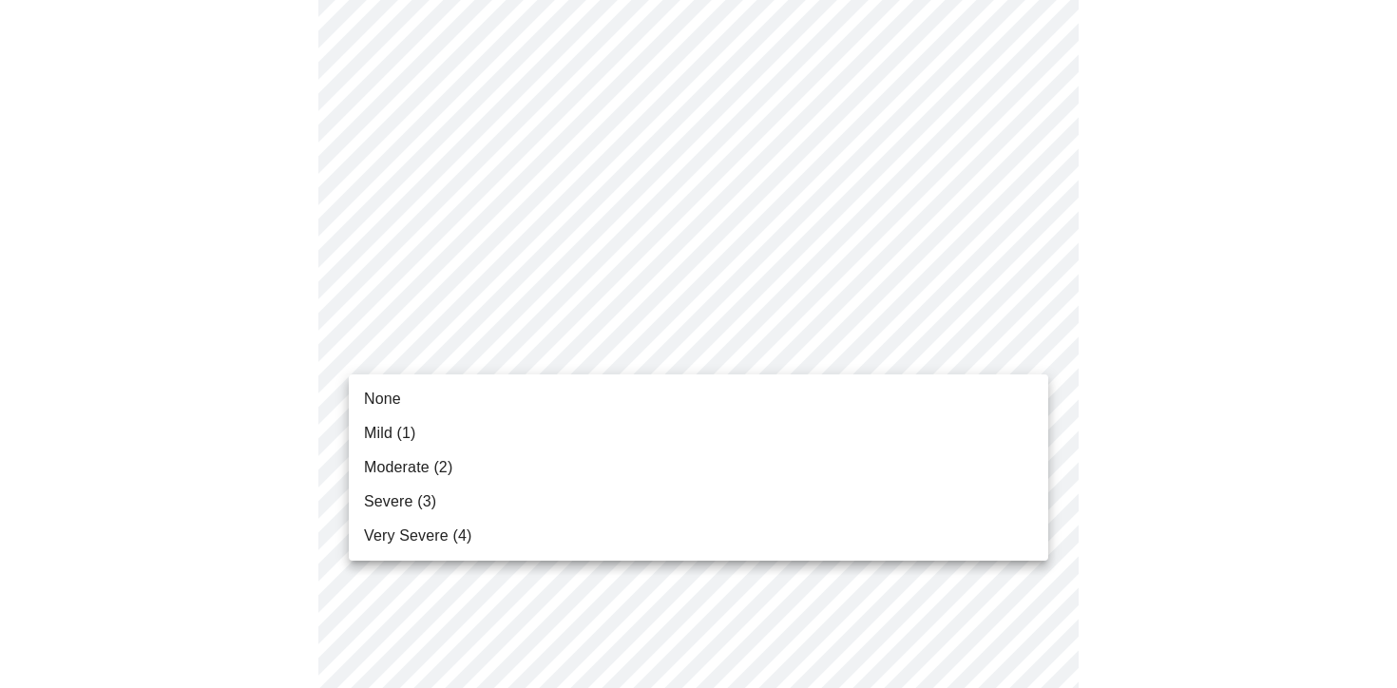
click at [628, 480] on li "Moderate (2)" at bounding box center [698, 467] width 699 height 34
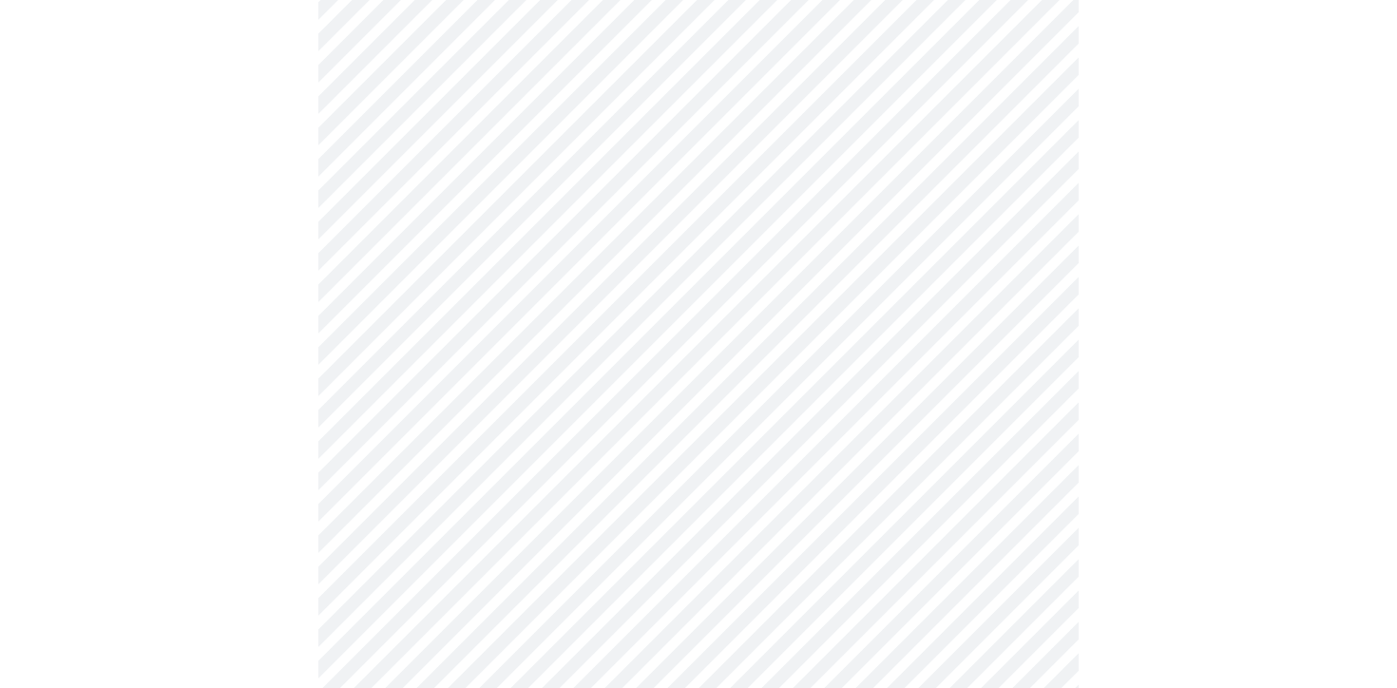
scroll to position [1342, 0]
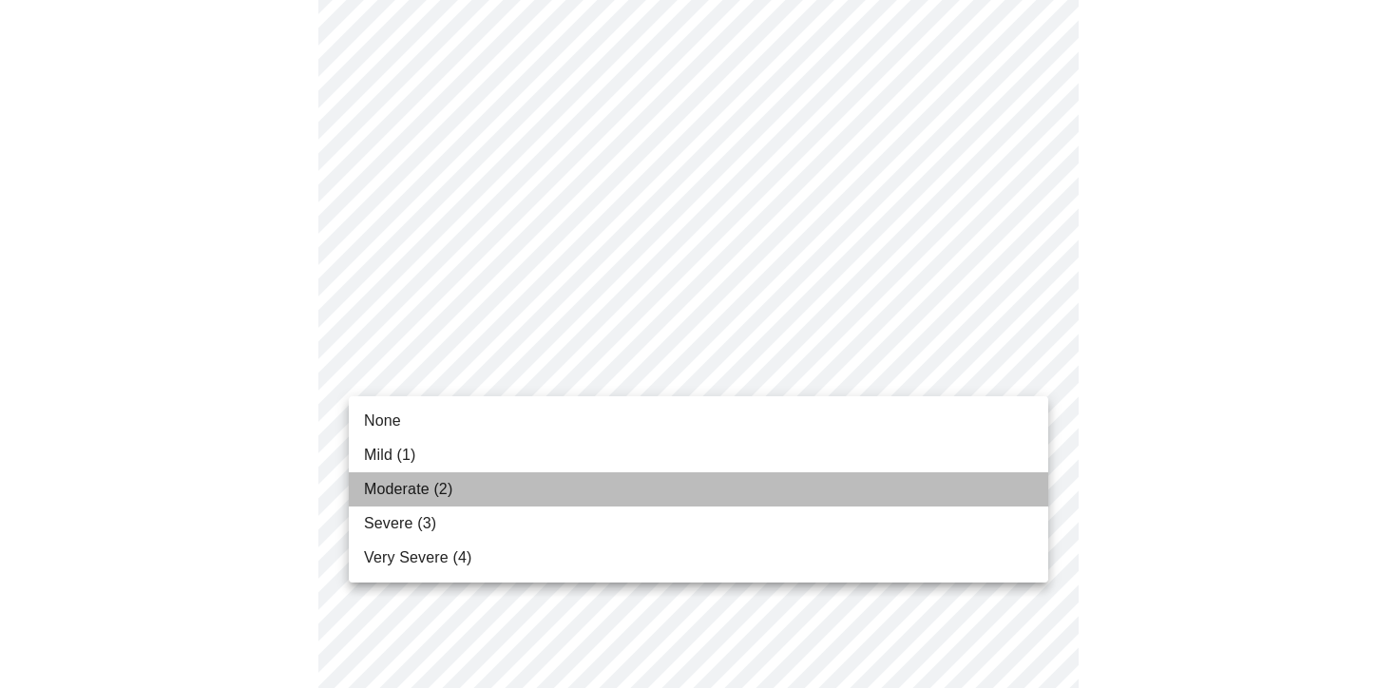
click at [599, 477] on li "Moderate (2)" at bounding box center [698, 489] width 699 height 34
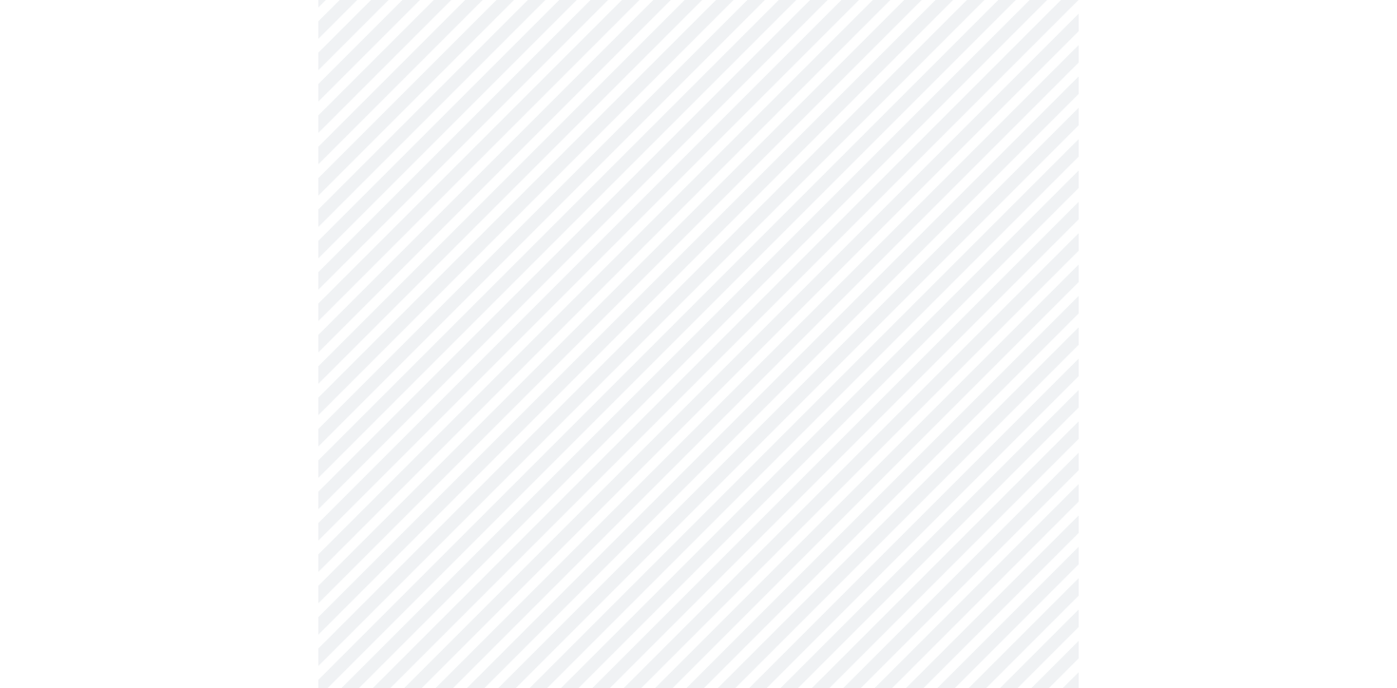
scroll to position [1449, 0]
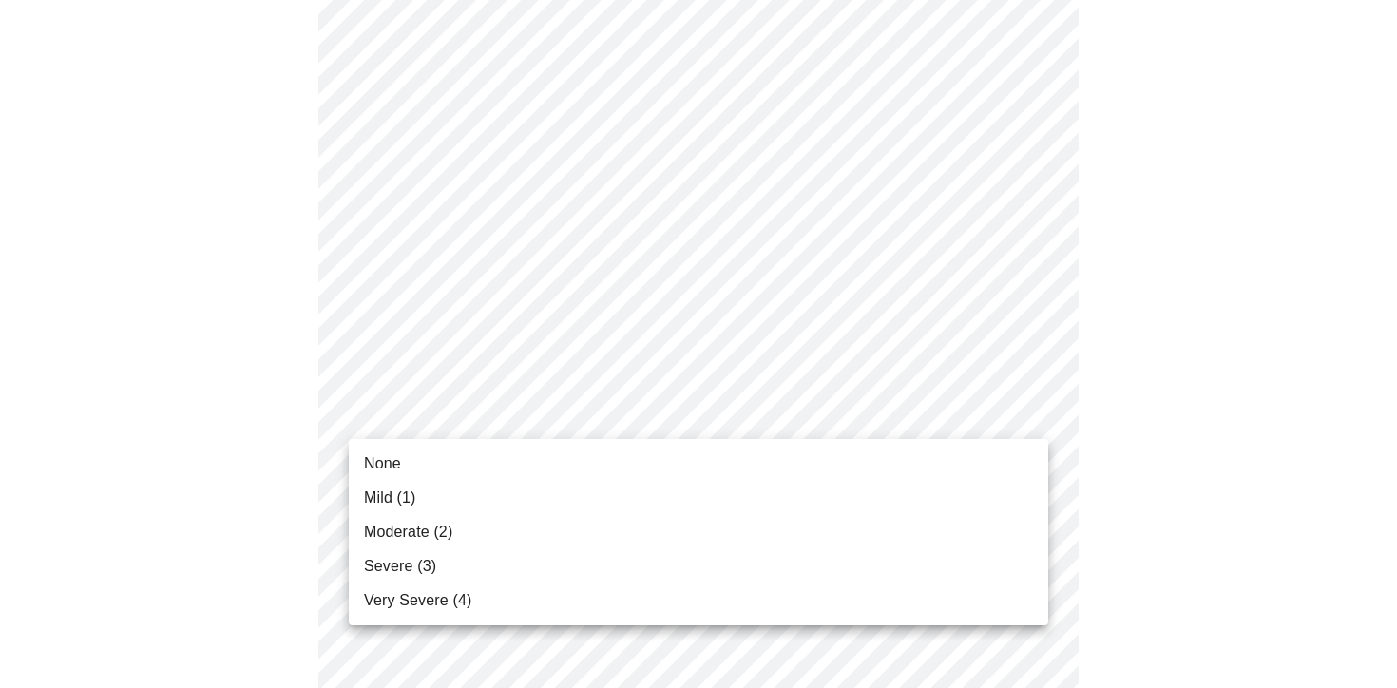
click at [589, 533] on li "Moderate (2)" at bounding box center [698, 532] width 699 height 34
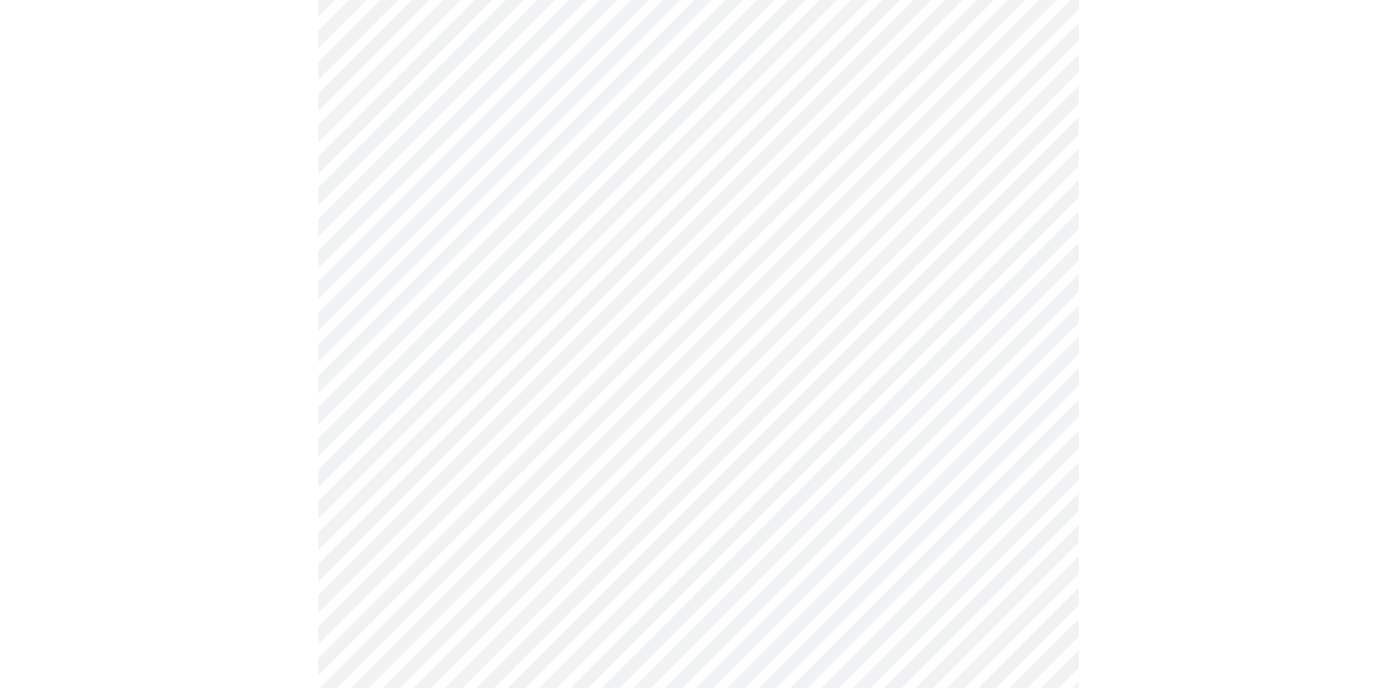
scroll to position [810, 0]
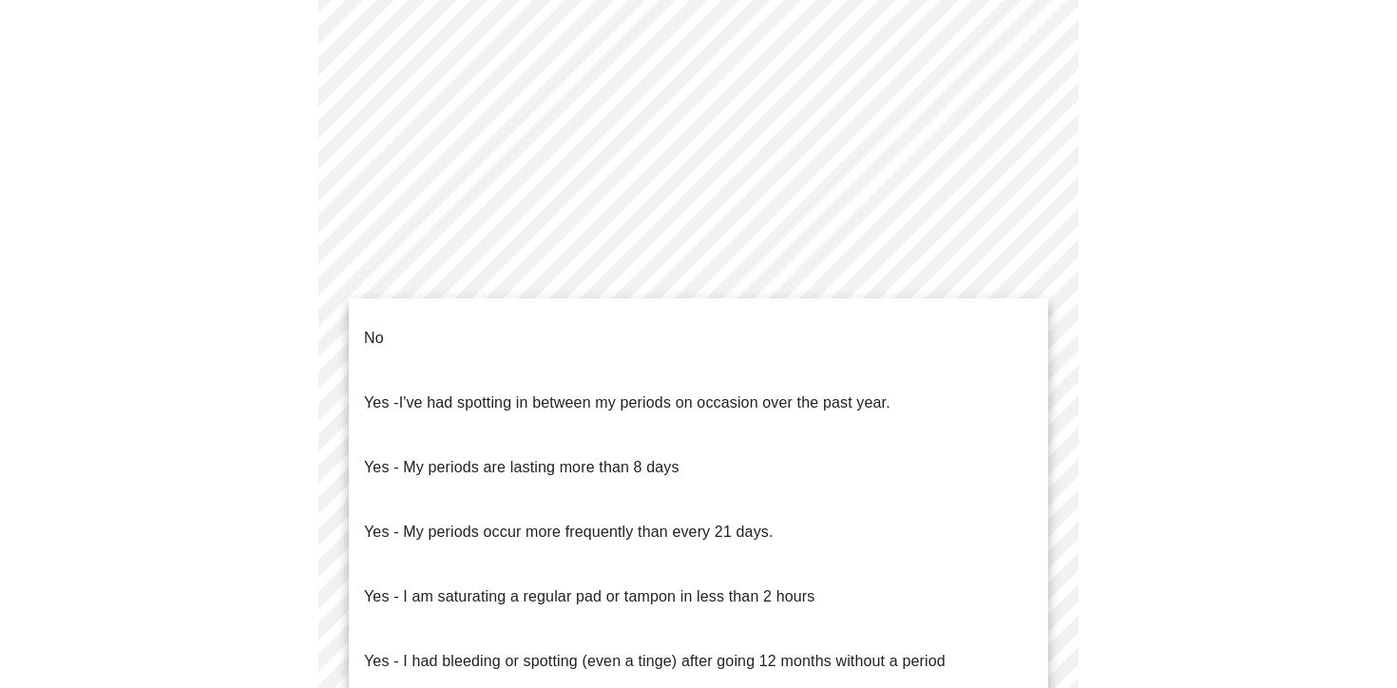
click at [644, 276] on body "MyMenopauseRx Appointments Messaging Labs 1 Uploads Medications Community Refer…" at bounding box center [699, 97] width 1382 height 1799
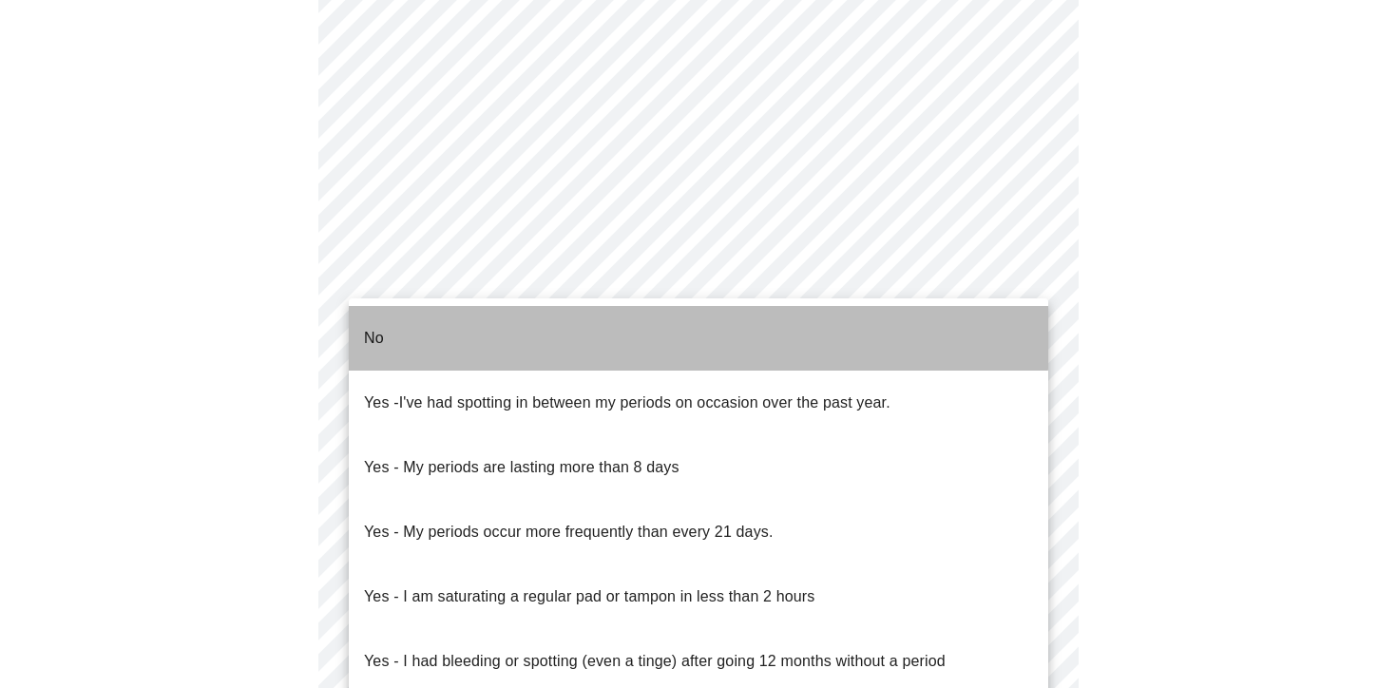
click at [622, 319] on li "No" at bounding box center [698, 338] width 699 height 65
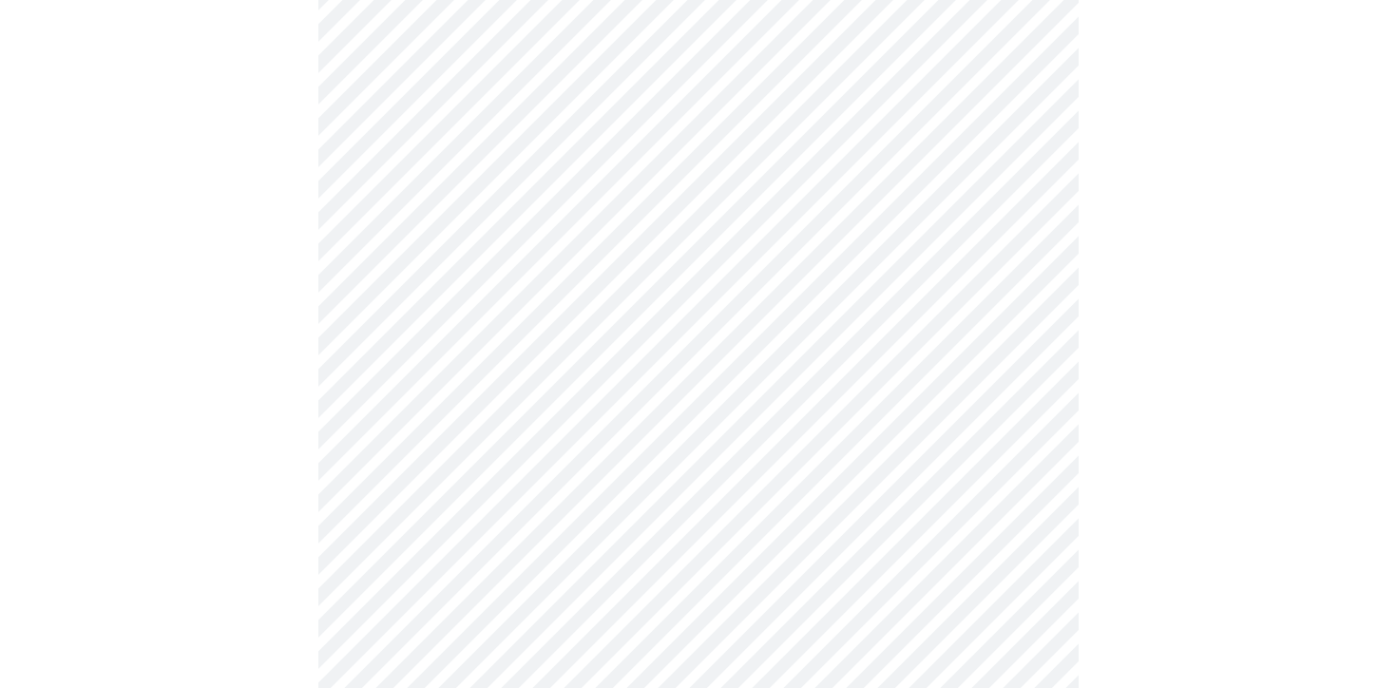
scroll to position [909, 0]
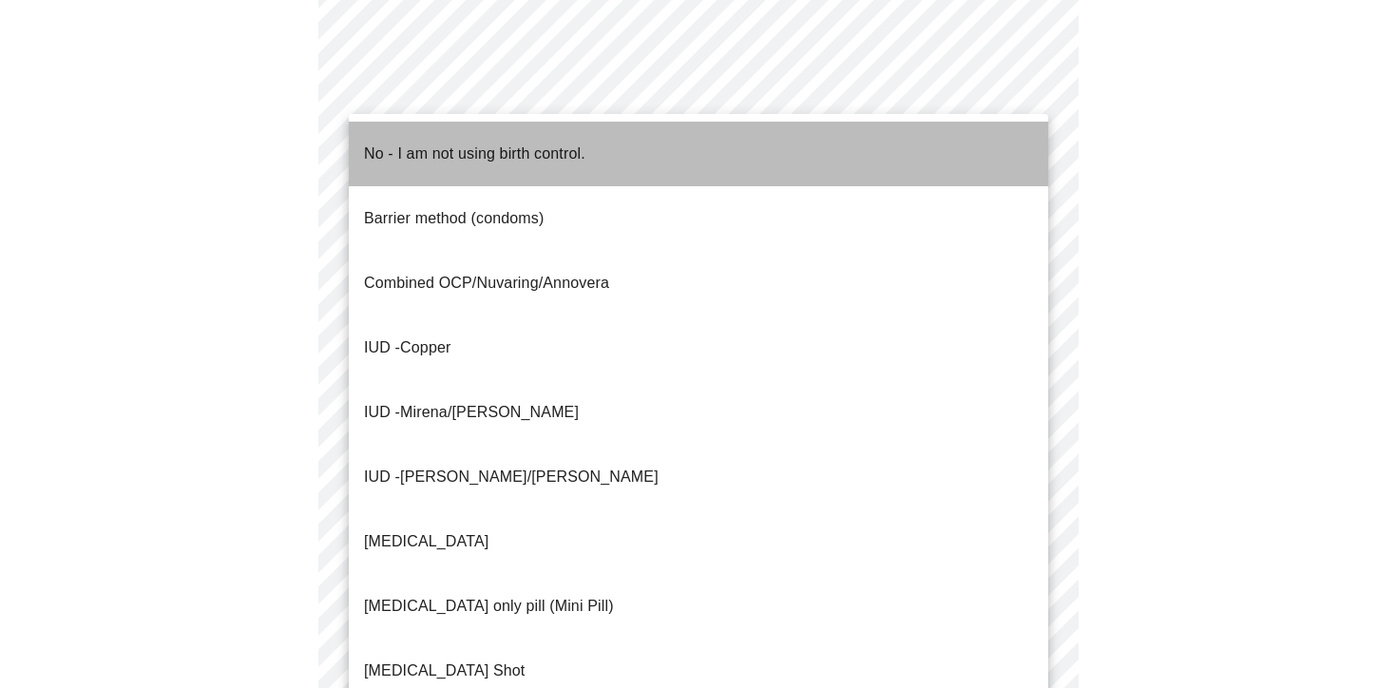
click at [645, 157] on li "No - I am not using birth control." at bounding box center [698, 154] width 699 height 65
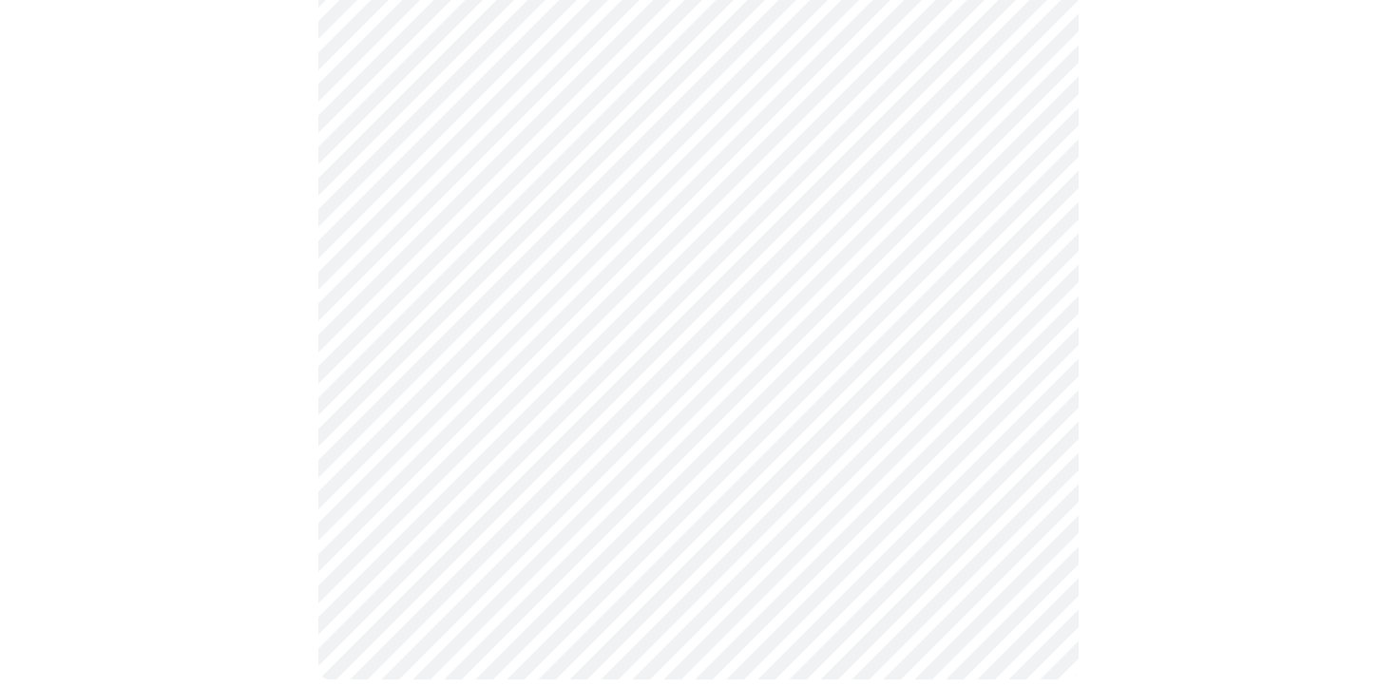
scroll to position [1088, 0]
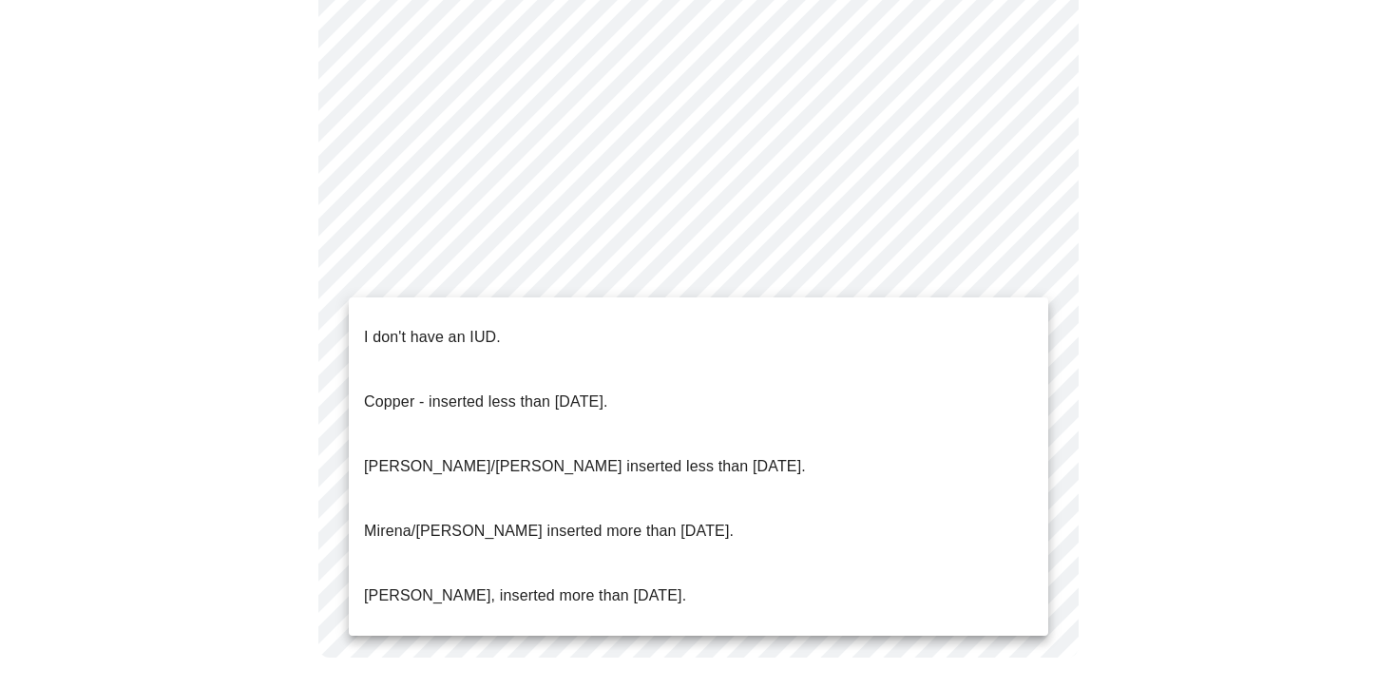
click at [569, 316] on li "I don't have an IUD." at bounding box center [698, 337] width 699 height 65
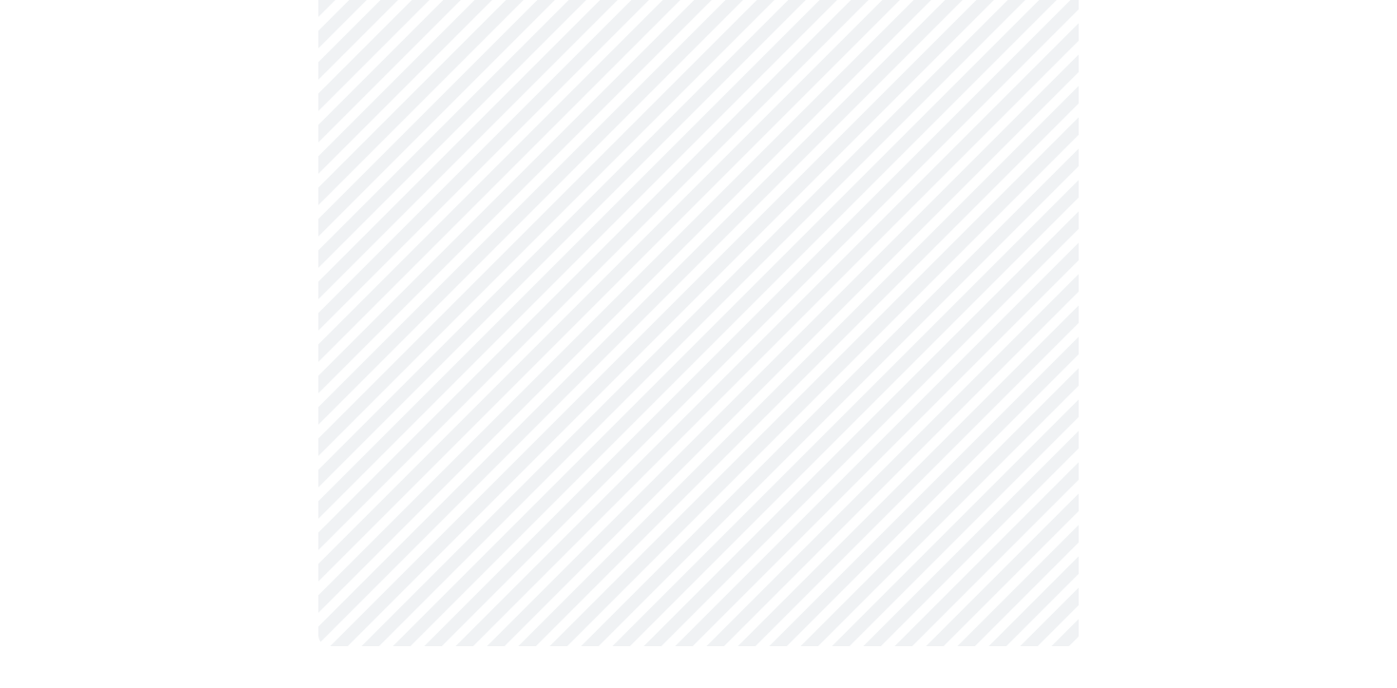
scroll to position [1077, 0]
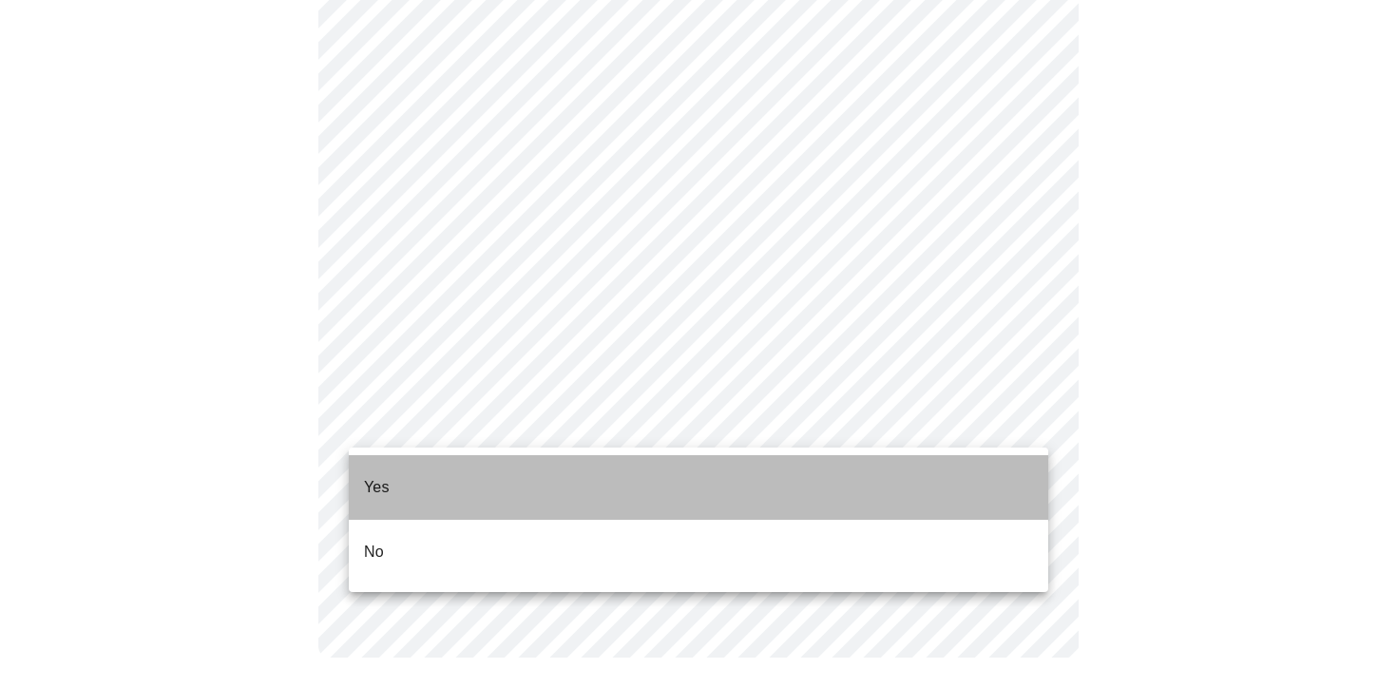
click at [523, 478] on li "Yes" at bounding box center [698, 487] width 699 height 65
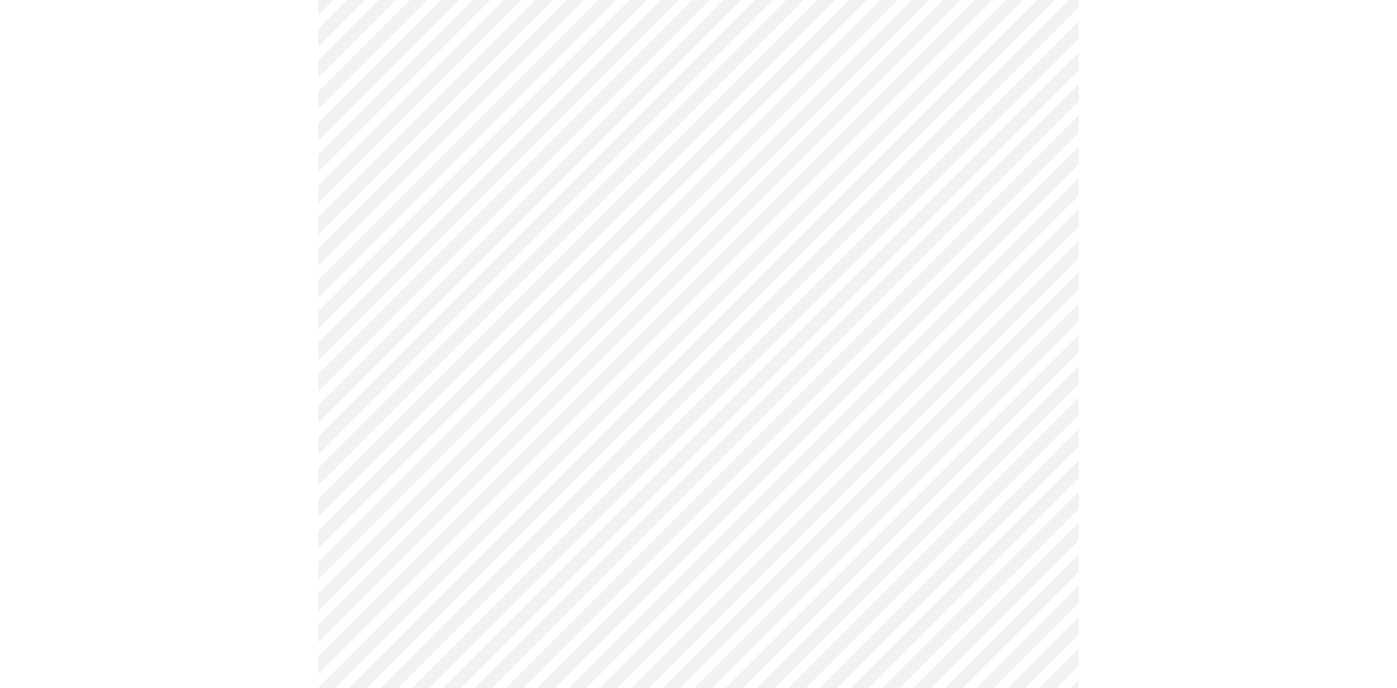
scroll to position [399, 0]
click at [619, 262] on body "MyMenopauseRx Appointments Messaging Labs 1 Uploads Medications Community Refer…" at bounding box center [699, 310] width 1382 height 1405
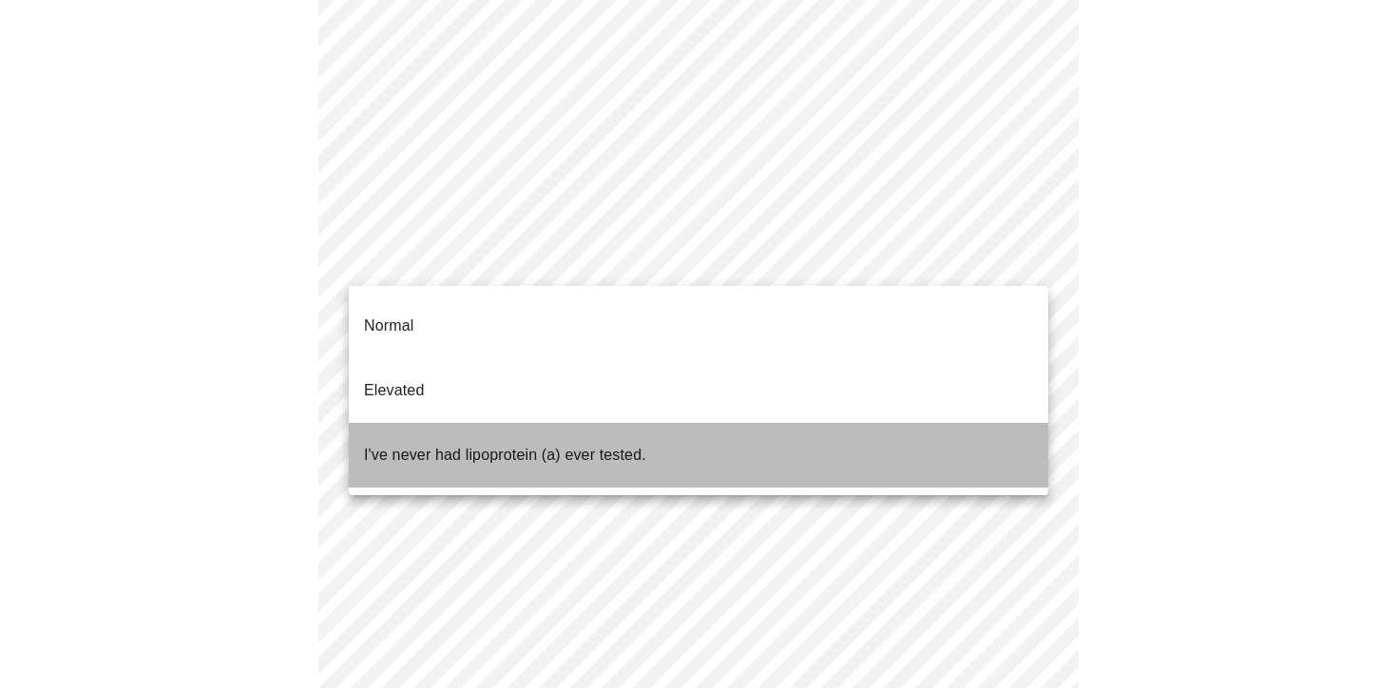
click at [601, 444] on p "I've never had lipoprotein (a) ever tested." at bounding box center [505, 455] width 282 height 23
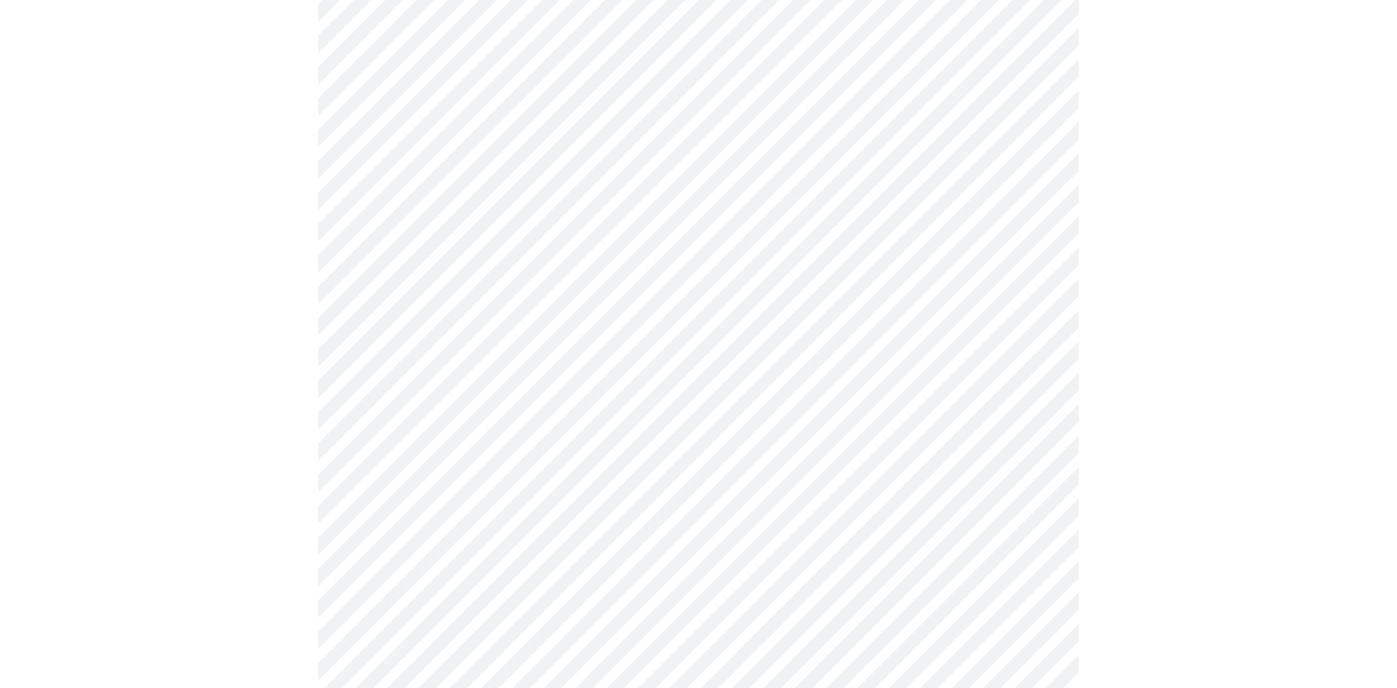
scroll to position [5020, 0]
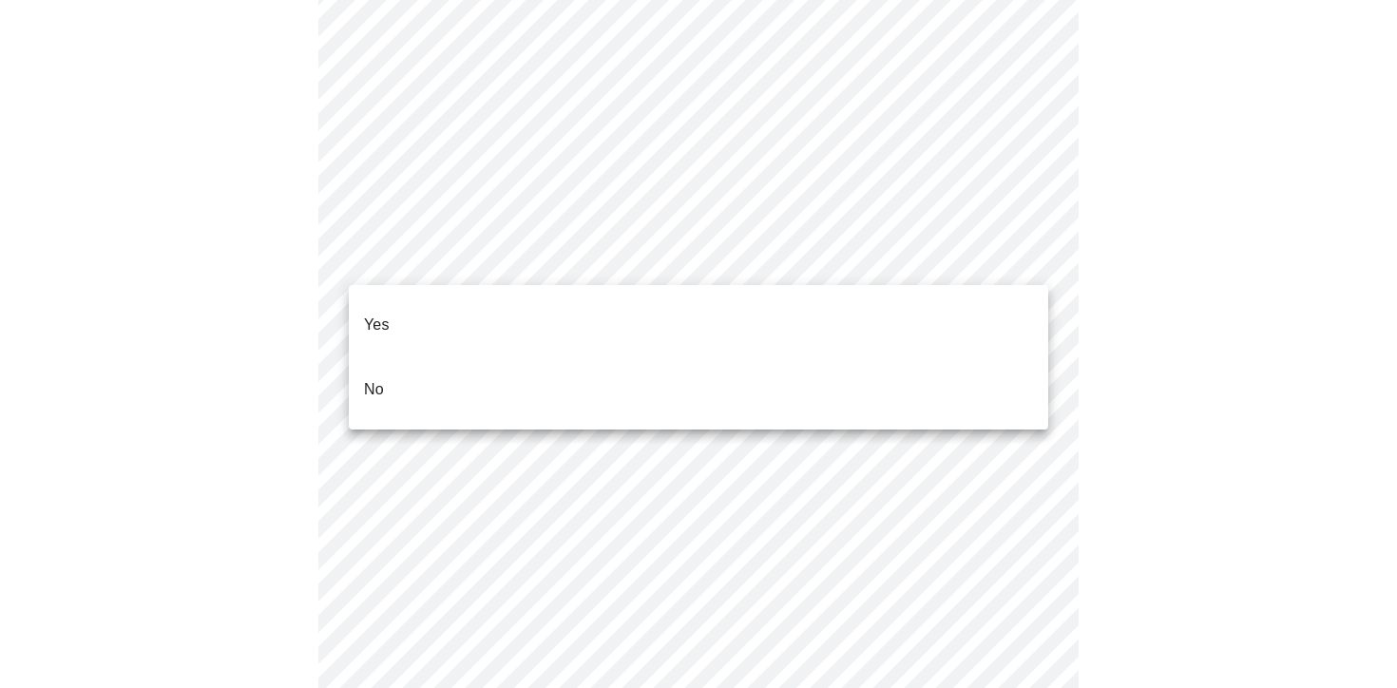
drag, startPoint x: 564, startPoint y: 335, endPoint x: 555, endPoint y: 358, distance: 25.3
click at [555, 359] on ul "Yes No" at bounding box center [698, 357] width 699 height 144
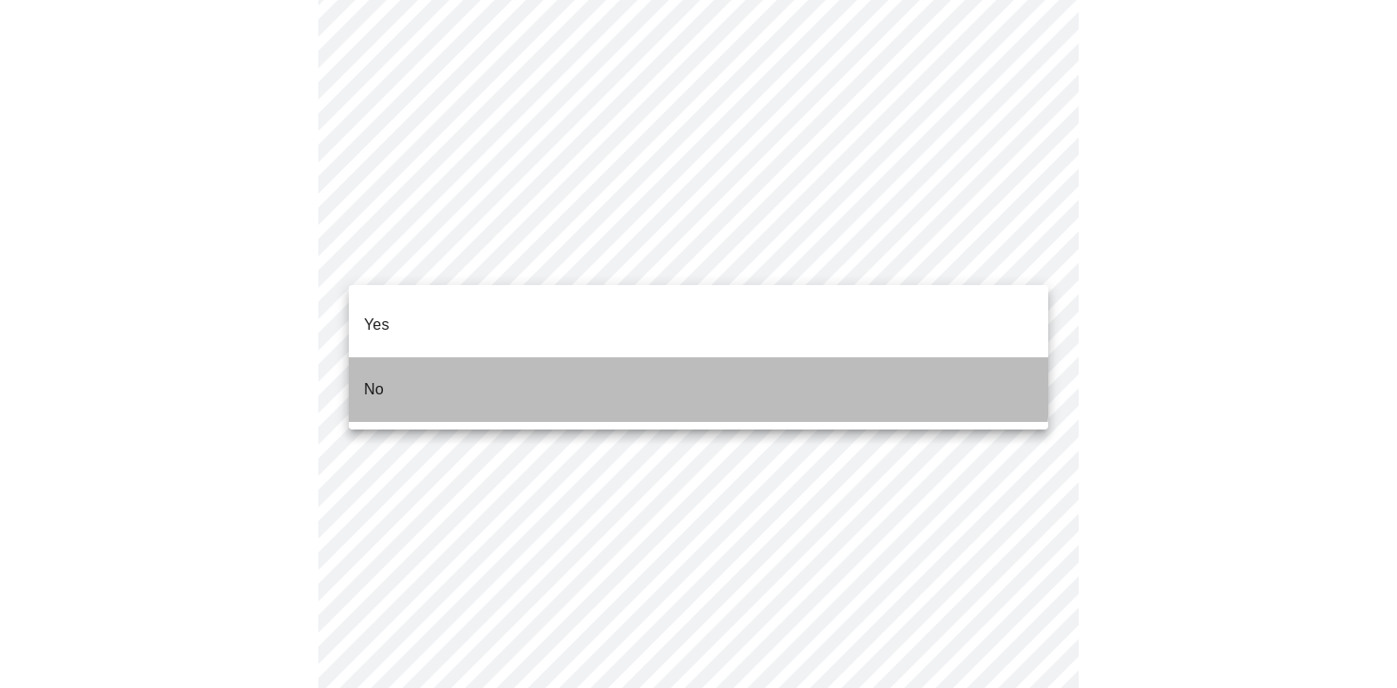
click at [555, 358] on li "No" at bounding box center [698, 389] width 699 height 65
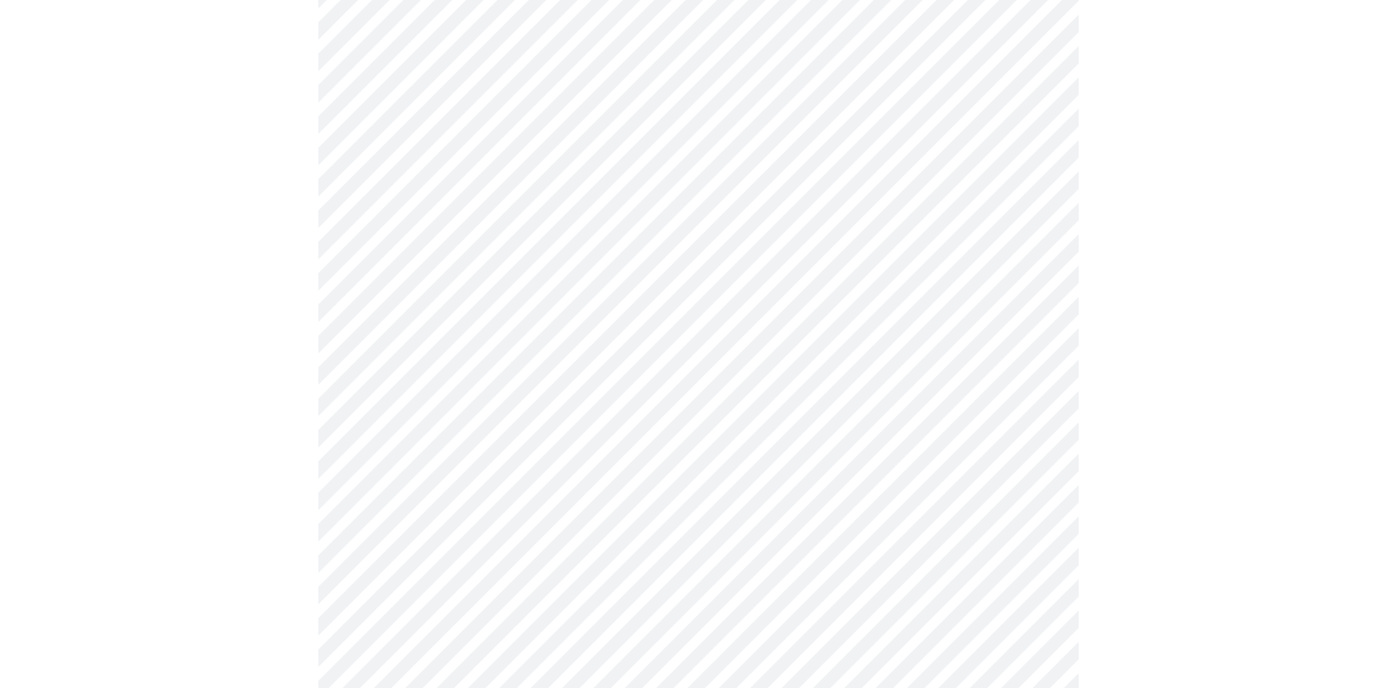
scroll to position [620, 0]
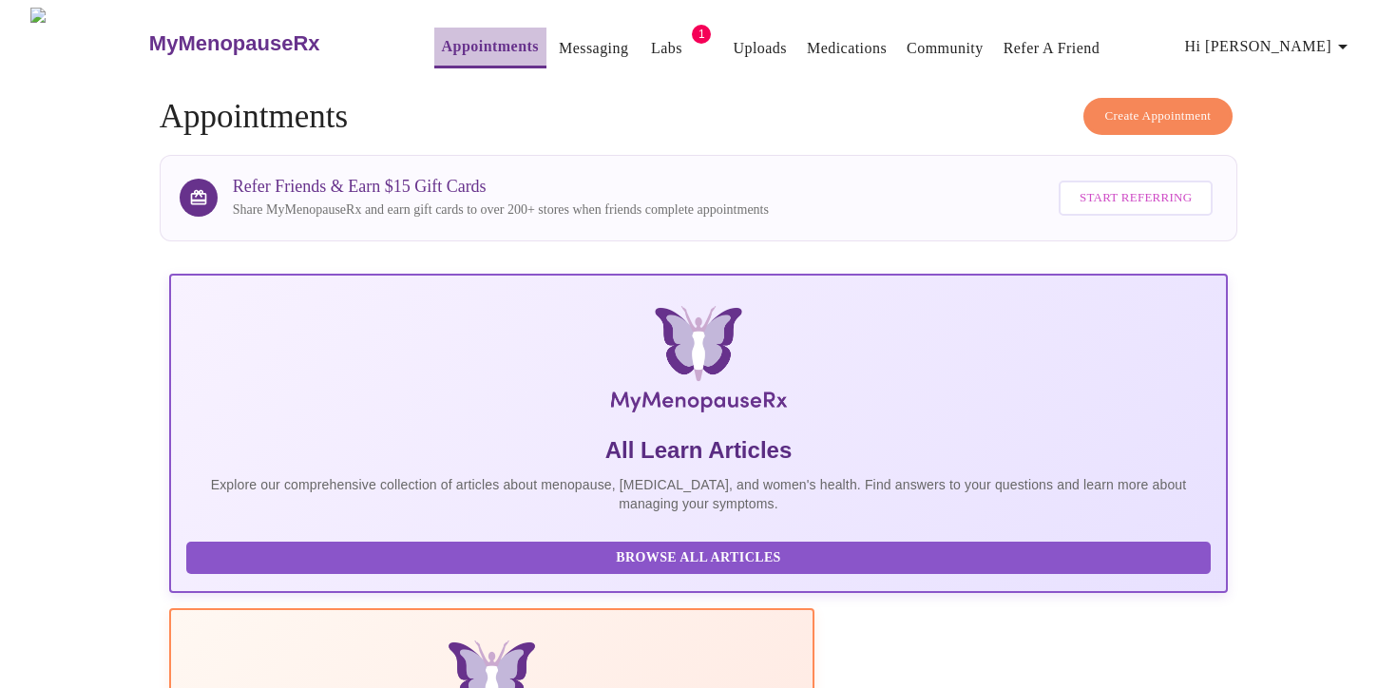
click at [442, 43] on link "Appointments" at bounding box center [490, 46] width 97 height 27
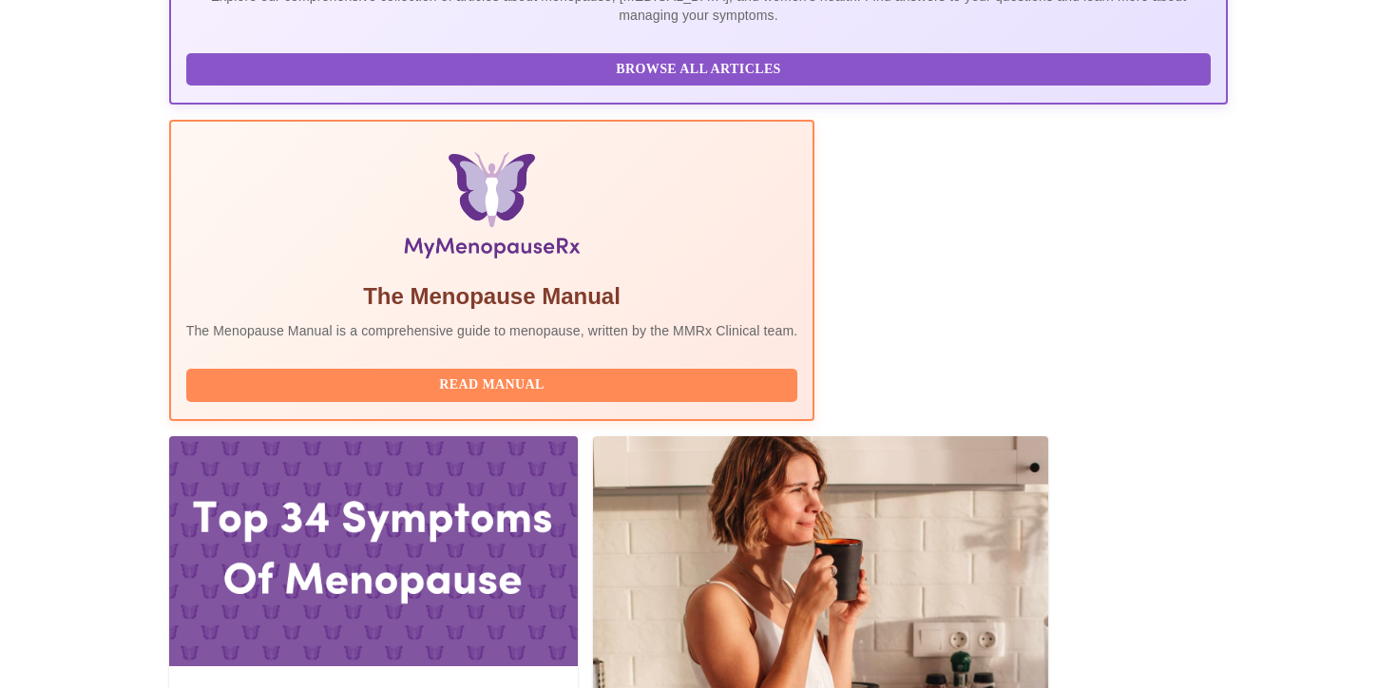
scroll to position [524, 0]
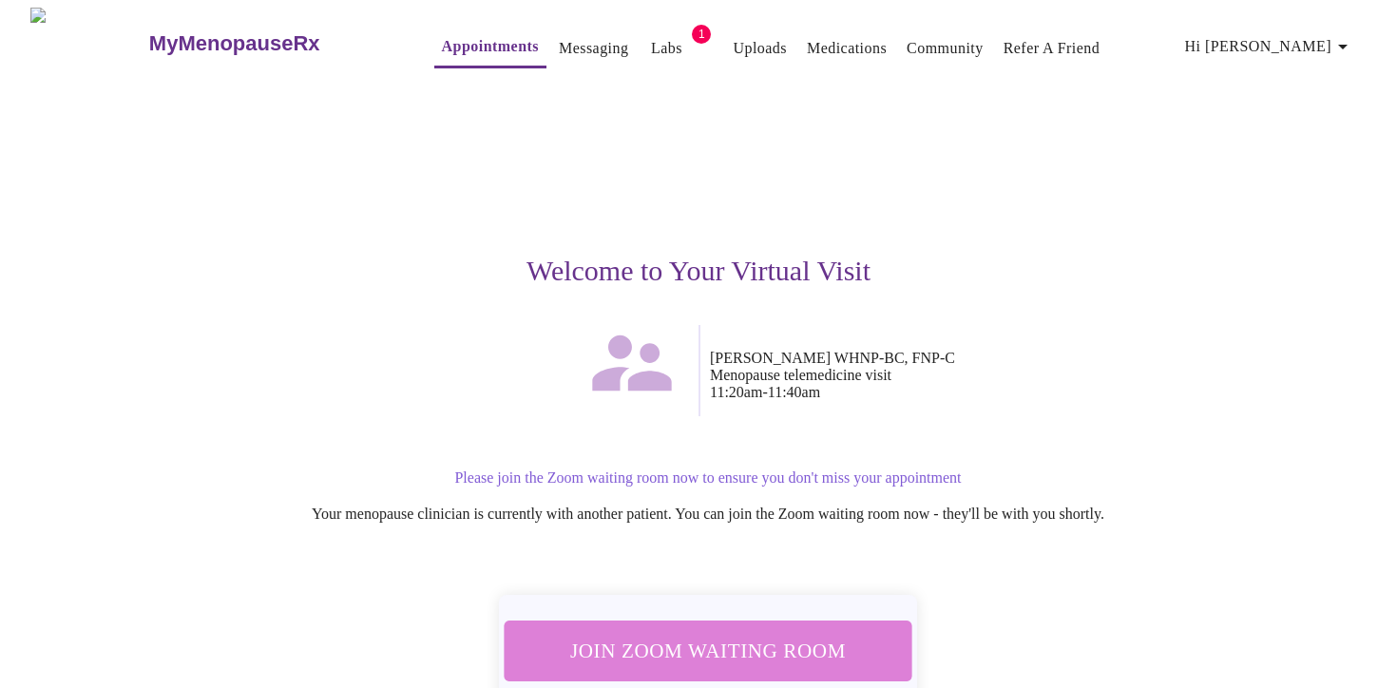
click at [735, 635] on span "Join Zoom Waiting Room" at bounding box center [707, 650] width 357 height 35
